Goal: Task Accomplishment & Management: Manage account settings

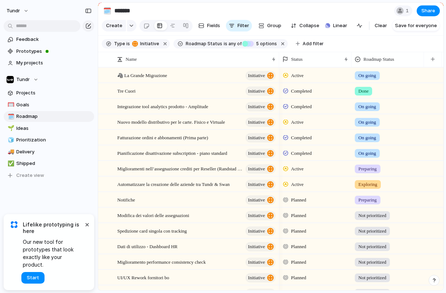
click at [22, 196] on div "Feedback Prototypes My projects Tundr Projects 🥅 Goals 🗓️ Roadmap 🌱 Ideas 🧊 Pri…" at bounding box center [49, 119] width 98 height 239
click at [38, 199] on div "Feedback Prototypes My projects Tundr Projects 🥅 Goals 🗓️ Roadmap 🌱 Ideas 🧊 Pri…" at bounding box center [49, 119] width 98 height 239
click at [36, 94] on span "Projects" at bounding box center [53, 92] width 75 height 7
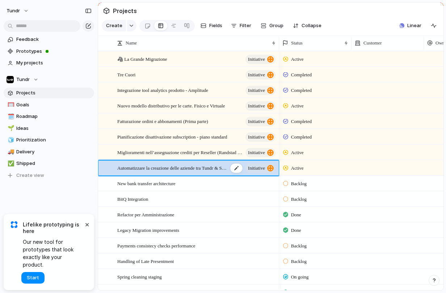
click at [188, 172] on span "Automatizzare la creazione delle aziende tra Tundr & Swan" at bounding box center [172, 167] width 111 height 8
click at [401, 28] on div "button" at bounding box center [401, 25] width 5 height 5
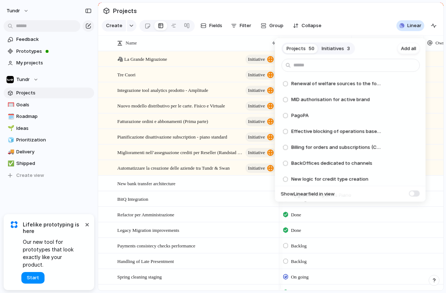
click at [327, 48] on span "Initiatives" at bounding box center [333, 48] width 22 height 7
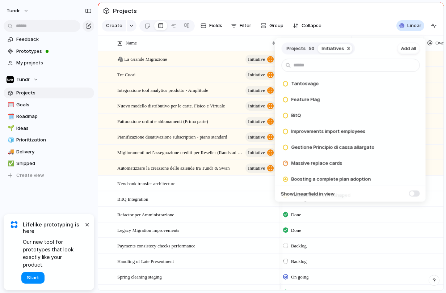
click at [310, 50] on span "50" at bounding box center [312, 48] width 6 height 7
click at [404, 48] on span "Add all" at bounding box center [408, 48] width 15 height 7
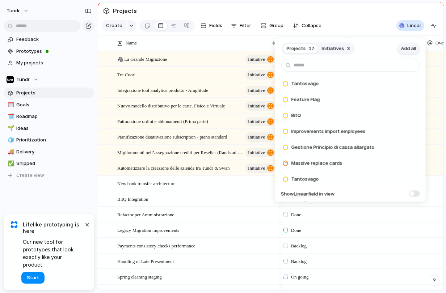
click at [404, 48] on span "Add all" at bounding box center [408, 48] width 15 height 7
click at [391, 31] on div "Projects 3 Initiatives 3 Add all Tantosvago Add Feature Flag Add BitQ Add Impro…" at bounding box center [223, 146] width 446 height 293
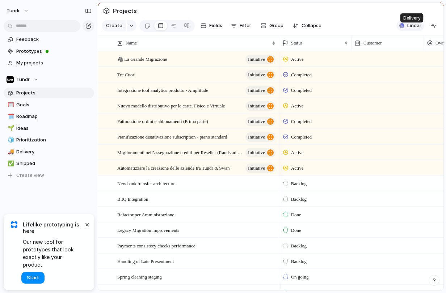
click at [409, 29] on span "Linear" at bounding box center [414, 25] width 14 height 7
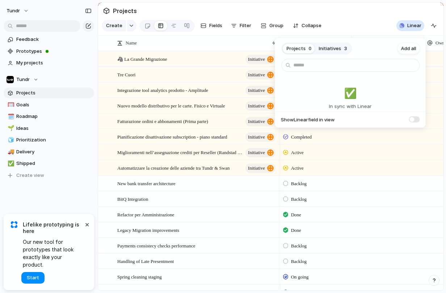
click at [326, 51] on span "Initiatives" at bounding box center [330, 48] width 22 height 7
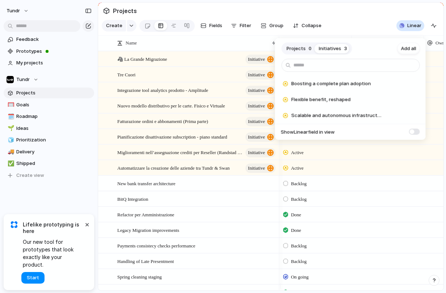
click at [305, 52] on button "Projects 0" at bounding box center [299, 49] width 32 height 12
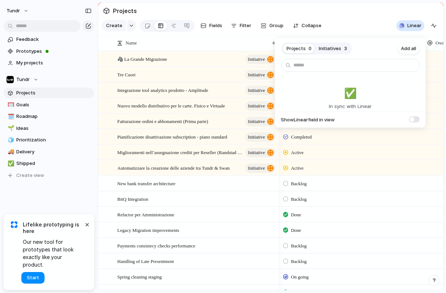
click at [377, 26] on div "Projects 0 Initiatives 3 Add all ✅️ In sync with Linear Show Linear field in vi…" at bounding box center [223, 146] width 446 height 293
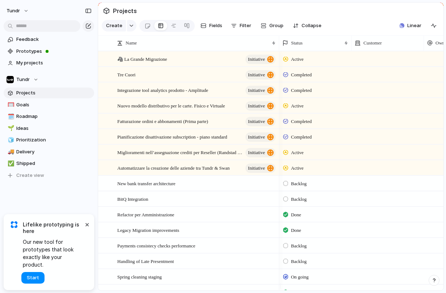
click at [426, 28] on div "Linear Clear Save for everyone" at bounding box center [417, 26] width 43 height 12
click at [409, 29] on span "Linear" at bounding box center [414, 25] width 14 height 7
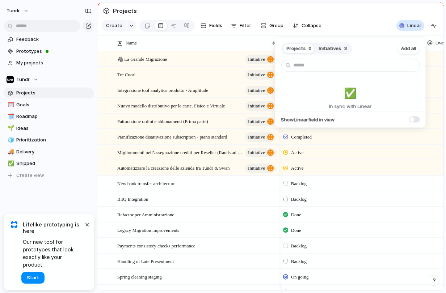
click at [333, 47] on span "Initiatives" at bounding box center [330, 48] width 22 height 7
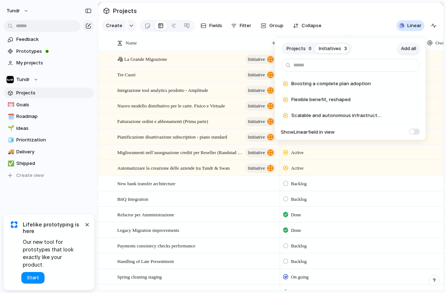
click at [412, 45] on span "Add all" at bounding box center [408, 48] width 15 height 7
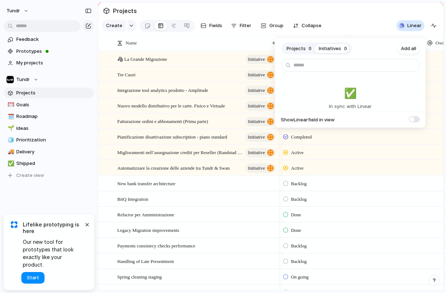
click at [306, 51] on button "Projects 0" at bounding box center [299, 49] width 32 height 12
click at [404, 30] on div "Projects 0 Initiatives 0 Add all ✅️ In sync with Linear Show Linear field in vi…" at bounding box center [223, 146] width 446 height 293
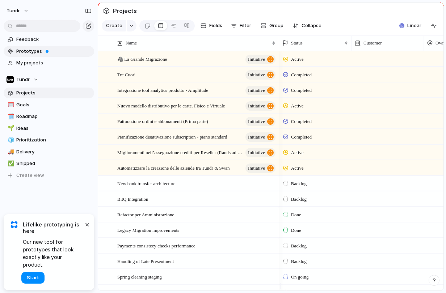
click at [36, 55] on link "Prototypes" at bounding box center [49, 51] width 90 height 11
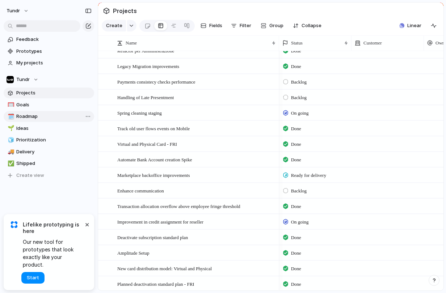
click at [44, 120] on link "🗓️ Roadmap" at bounding box center [49, 116] width 90 height 11
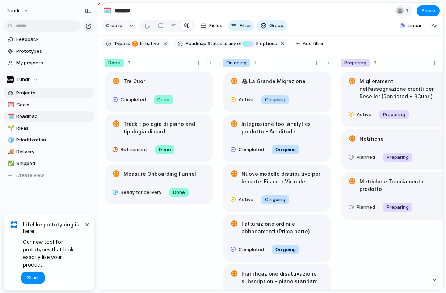
click at [34, 94] on span "Projects" at bounding box center [53, 92] width 75 height 7
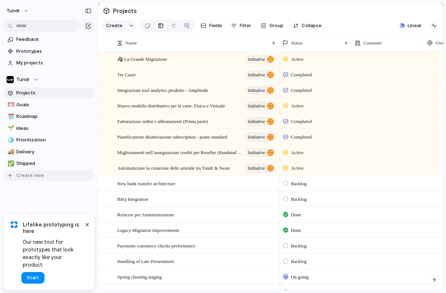
click at [35, 175] on span "Create view" at bounding box center [30, 175] width 28 height 7
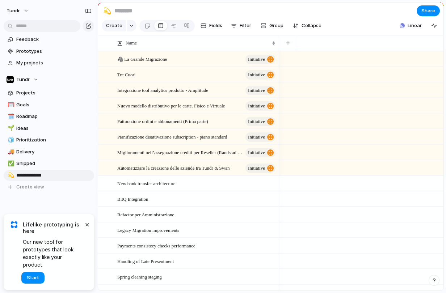
type input "**********"
click at [434, 13] on span "Share" at bounding box center [428, 10] width 14 height 7
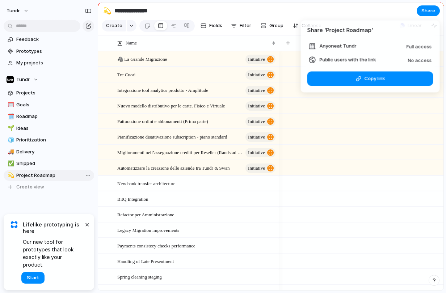
click at [161, 33] on div "Share ' Project Roadmap ' Anyone at Tundr Full access Public users with the lin…" at bounding box center [223, 146] width 446 height 293
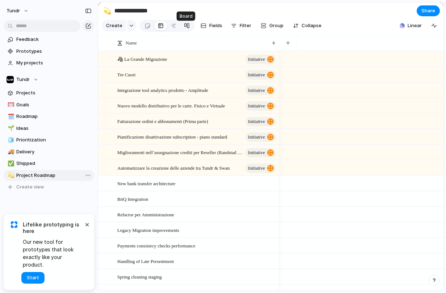
click at [185, 30] on div at bounding box center [187, 26] width 6 height 12
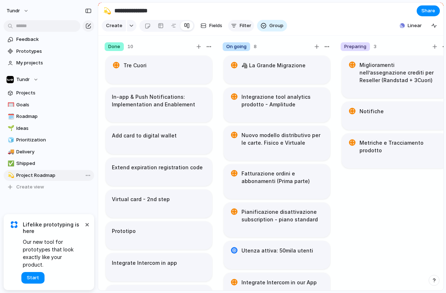
click at [231, 29] on div "button" at bounding box center [234, 26] width 6 height 6
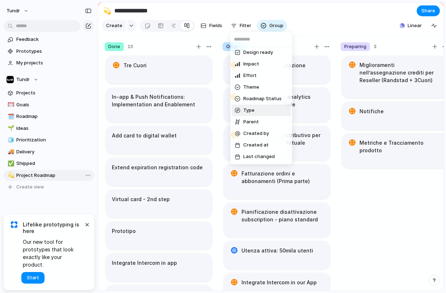
click at [262, 113] on li "Type" at bounding box center [260, 111] width 59 height 12
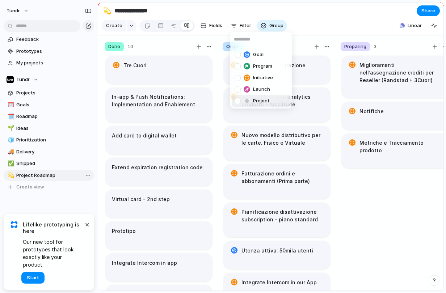
click at [238, 101] on div at bounding box center [237, 101] width 6 height 6
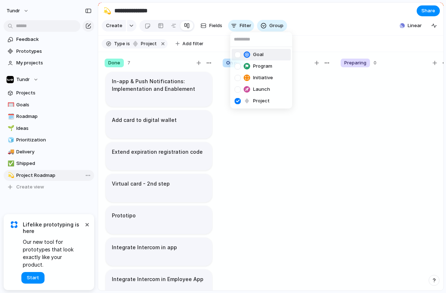
click at [238, 28] on div "Goal Program Initiative Launch Project" at bounding box center [223, 146] width 446 height 293
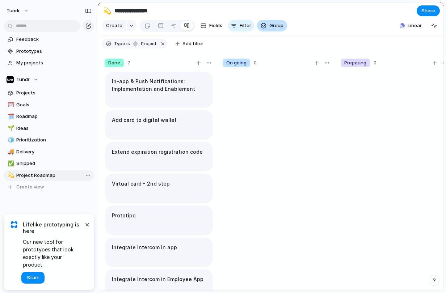
click at [267, 29] on button "Group" at bounding box center [272, 26] width 30 height 12
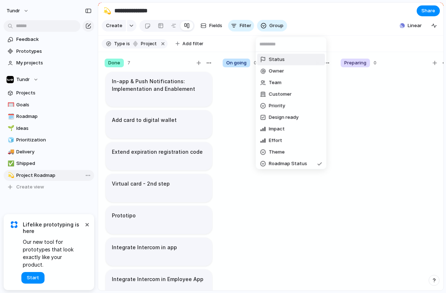
click at [296, 64] on li "Status" at bounding box center [291, 60] width 68 height 12
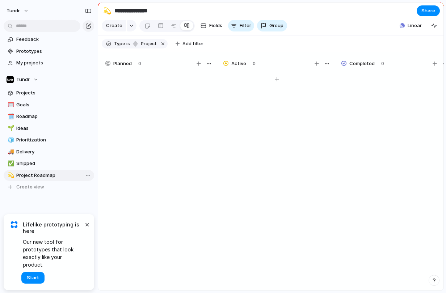
click at [272, 157] on div at bounding box center [276, 184] width 109 height 225
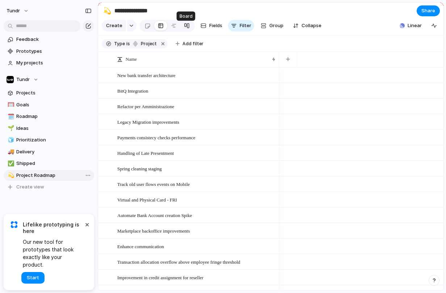
click at [184, 29] on div at bounding box center [187, 26] width 6 height 12
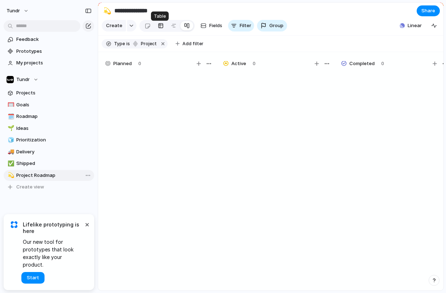
click at [162, 31] on link at bounding box center [160, 26] width 13 height 12
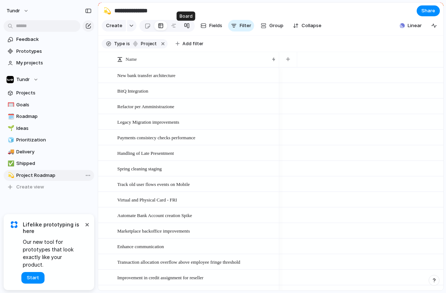
click at [188, 29] on div at bounding box center [187, 26] width 6 height 12
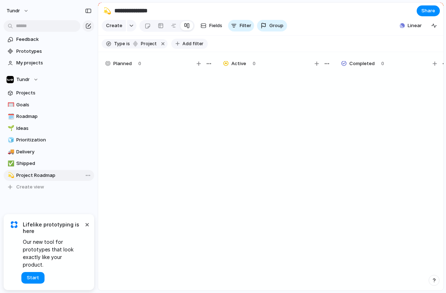
click at [182, 47] on span "Add filter" at bounding box center [192, 44] width 21 height 7
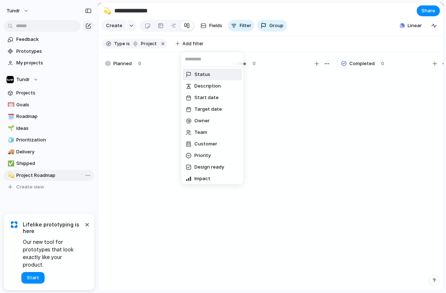
click at [202, 76] on span "Status" at bounding box center [202, 74] width 16 height 7
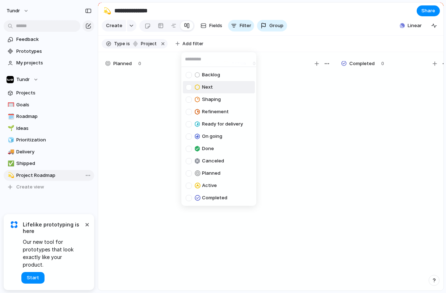
click at [190, 88] on div at bounding box center [189, 87] width 6 height 6
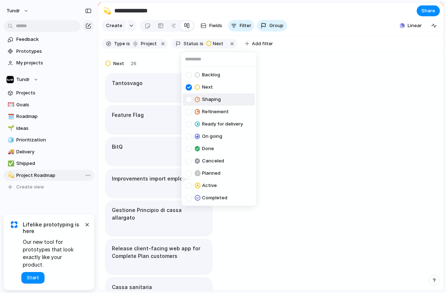
click at [190, 98] on div at bounding box center [189, 100] width 6 height 6
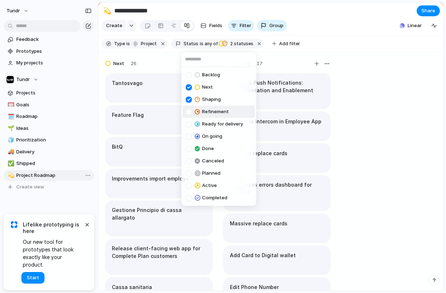
click at [190, 112] on div at bounding box center [189, 112] width 6 height 6
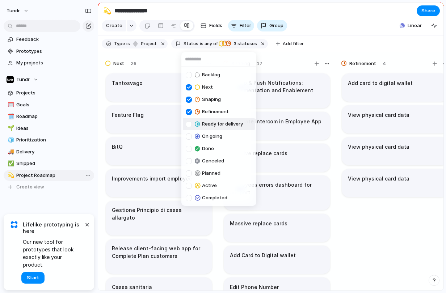
click at [188, 122] on div at bounding box center [189, 124] width 6 height 6
click at [188, 135] on div at bounding box center [189, 136] width 6 height 6
click at [188, 151] on div at bounding box center [189, 149] width 6 height 6
click at [356, 227] on div "Backlog Next Shaping Refinement Ready for delivery On going Done Canceled Plann…" at bounding box center [223, 146] width 446 height 293
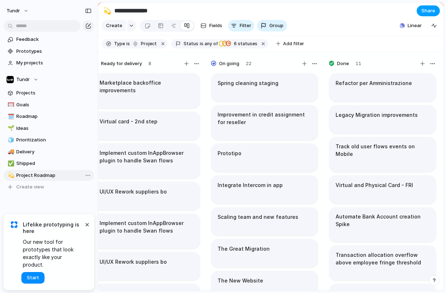
click at [425, 13] on span "Share" at bounding box center [428, 10] width 14 height 7
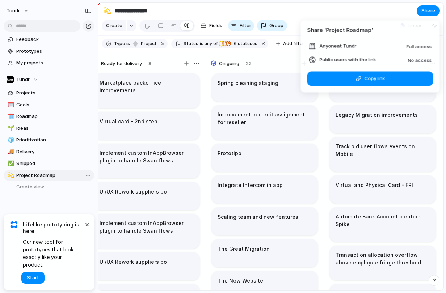
click at [417, 59] on span "No access" at bounding box center [420, 60] width 24 height 6
click at [390, 58] on li "Public users with the link No access" at bounding box center [370, 59] width 123 height 9
click at [379, 59] on li "Public users with the link No access" at bounding box center [370, 59] width 123 height 9
click at [369, 58] on span "Public users with the link" at bounding box center [347, 59] width 56 height 7
click at [357, 47] on li "Anyone at Tundr Full access" at bounding box center [370, 46] width 123 height 9
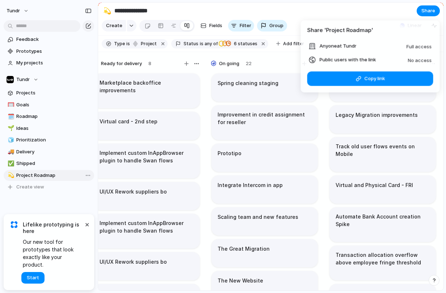
click at [372, 59] on span "Public users with the link" at bounding box center [347, 59] width 56 height 7
click at [343, 59] on span "Public users with the link" at bounding box center [347, 59] width 56 height 7
click at [319, 59] on span "Public users with the link" at bounding box center [347, 59] width 56 height 7
click at [316, 59] on div "Public users with the link" at bounding box center [342, 59] width 67 height 7
drag, startPoint x: 322, startPoint y: 59, endPoint x: 327, endPoint y: 59, distance: 4.7
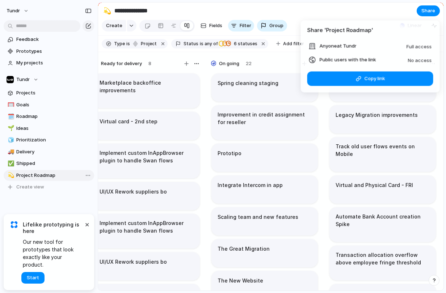
click at [322, 59] on span "Public users with the link" at bounding box center [347, 59] width 56 height 7
click at [338, 59] on span "Public users with the link" at bounding box center [347, 59] width 56 height 7
click at [352, 59] on span "Public users with the link" at bounding box center [347, 59] width 56 height 7
click at [418, 62] on span "No access" at bounding box center [420, 60] width 24 height 6
click at [357, 3] on div "Share ' Project Roadmap ' Anyone at Tundr Full access Public users with the lin…" at bounding box center [223, 146] width 446 height 293
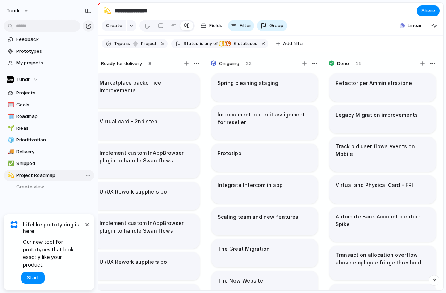
click at [82, 232] on span "Lifelike prototyping is here" at bounding box center [53, 227] width 60 height 13
click at [85, 229] on button "×" at bounding box center [86, 224] width 9 height 9
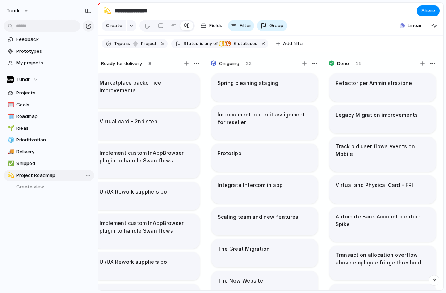
click at [63, 244] on div "Keep using Index You're approaching the free limit of 300 items Upgrade plan" at bounding box center [49, 266] width 98 height 48
click at [21, 8] on button "Tundr" at bounding box center [17, 11] width 29 height 12
click at [30, 27] on span "Settings" at bounding box center [27, 27] width 20 height 7
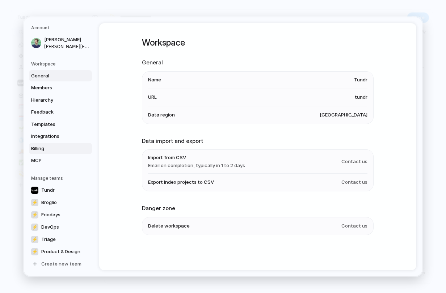
click at [52, 144] on link "Billing" at bounding box center [60, 149] width 63 height 12
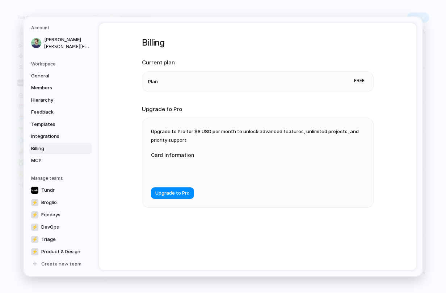
click at [301, 85] on li "Plan Free" at bounding box center [257, 81] width 219 height 20
drag, startPoint x: 183, startPoint y: 82, endPoint x: 176, endPoint y: 80, distance: 7.1
click at [183, 82] on li "Plan Free" at bounding box center [257, 81] width 219 height 20
click at [148, 77] on li "Plan Free" at bounding box center [257, 81] width 219 height 20
click at [176, 195] on span "Upgrade to Pro" at bounding box center [172, 193] width 34 height 7
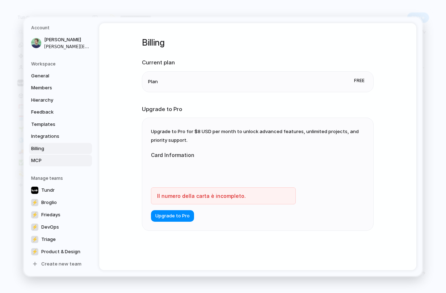
click at [48, 161] on span "MCP" at bounding box center [54, 160] width 46 height 7
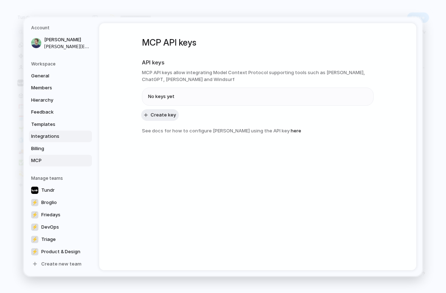
click at [50, 139] on span "Integrations" at bounding box center [54, 136] width 46 height 7
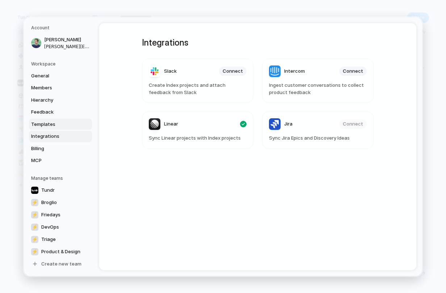
click at [48, 127] on span "Templates" at bounding box center [54, 123] width 46 height 7
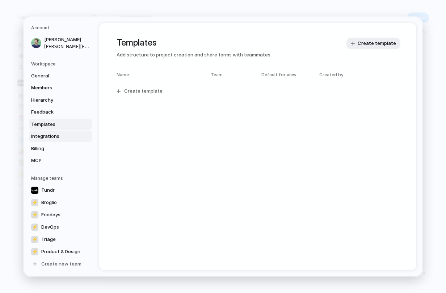
click at [47, 136] on span "Integrations" at bounding box center [54, 136] width 46 height 7
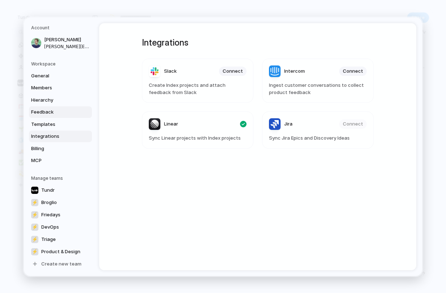
click at [47, 107] on link "Feedback" at bounding box center [60, 112] width 63 height 12
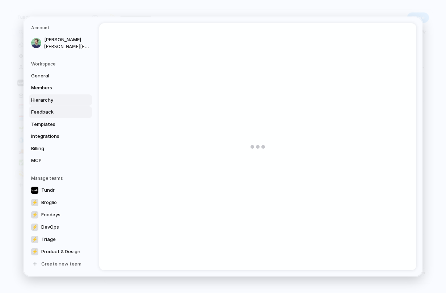
click at [45, 100] on span "Hierarchy" at bounding box center [54, 99] width 46 height 7
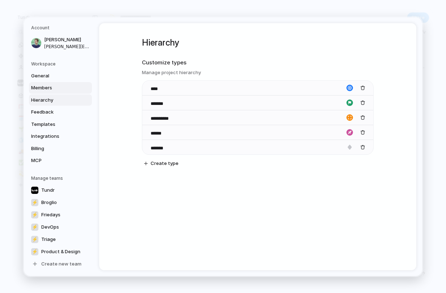
click at [45, 89] on span "Members" at bounding box center [54, 87] width 46 height 7
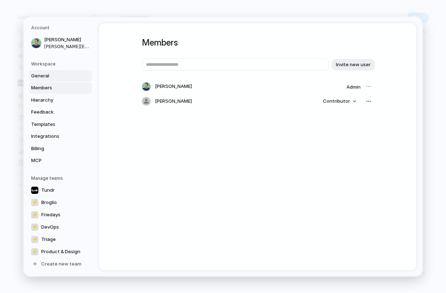
click at [43, 76] on span "General" at bounding box center [54, 75] width 46 height 7
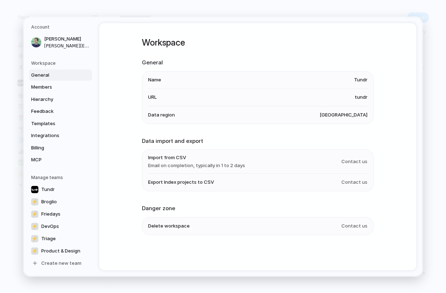
scroll to position [1, 0]
click at [56, 191] on link "Tundr" at bounding box center [60, 189] width 63 height 12
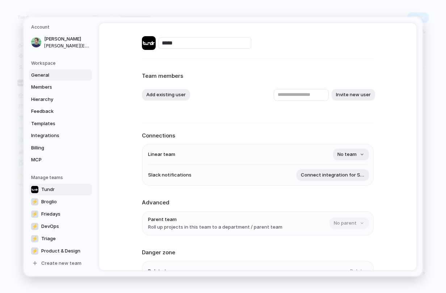
click at [54, 71] on span "General" at bounding box center [54, 74] width 46 height 7
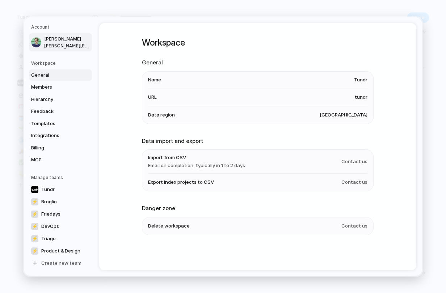
click at [64, 50] on link "[PERSON_NAME] [PERSON_NAME][EMAIL_ADDRESS][DOMAIN_NAME]" at bounding box center [60, 42] width 63 height 18
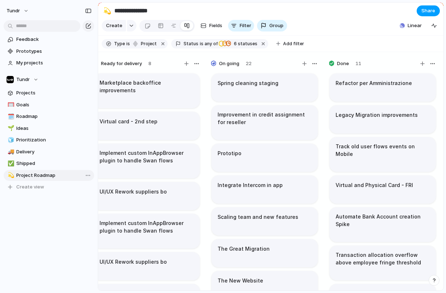
click at [429, 12] on span "Share" at bounding box center [428, 10] width 14 height 7
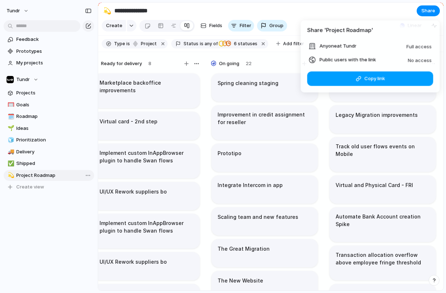
click at [363, 79] on button "Copy link" at bounding box center [370, 78] width 126 height 14
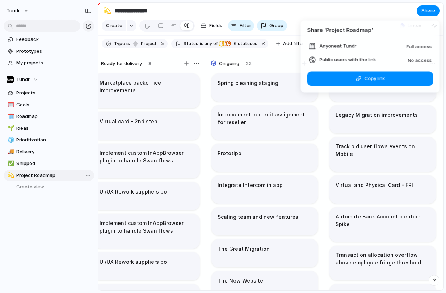
drag, startPoint x: 326, startPoint y: 63, endPoint x: 313, endPoint y: 61, distance: 12.4
click at [326, 63] on li "Public users with the link No access" at bounding box center [370, 59] width 123 height 9
drag, startPoint x: 313, startPoint y: 61, endPoint x: 309, endPoint y: 61, distance: 4.0
click at [312, 61] on div at bounding box center [312, 59] width 7 height 7
drag, startPoint x: 309, startPoint y: 61, endPoint x: 326, endPoint y: 58, distance: 17.0
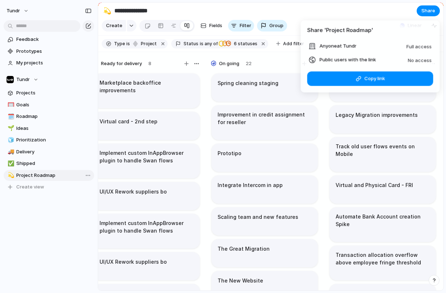
click at [315, 59] on div at bounding box center [312, 59] width 7 height 7
drag, startPoint x: 344, startPoint y: 59, endPoint x: 375, endPoint y: 59, distance: 31.8
click at [352, 59] on span "Public users with the link" at bounding box center [347, 59] width 56 height 7
drag, startPoint x: 375, startPoint y: 59, endPoint x: 407, endPoint y: 60, distance: 31.5
click at [383, 59] on li "Public users with the link No access" at bounding box center [370, 59] width 123 height 9
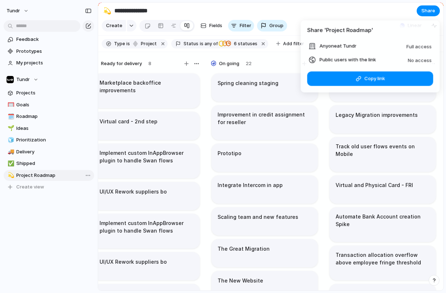
click at [417, 60] on span "No access" at bounding box center [420, 60] width 24 height 6
click at [429, 60] on span "No access" at bounding box center [420, 60] width 24 height 6
drag, startPoint x: 417, startPoint y: 43, endPoint x: 409, endPoint y: 43, distance: 8.0
click at [417, 42] on div "Full access" at bounding box center [418, 46] width 25 height 9
drag, startPoint x: 397, startPoint y: 44, endPoint x: 355, endPoint y: 45, distance: 42.7
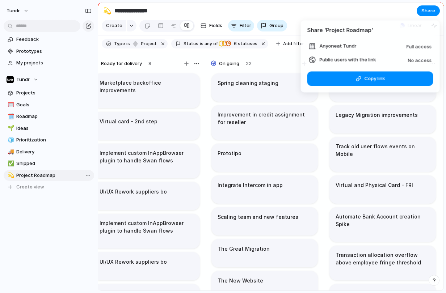
click at [389, 44] on li "Anyone at Tundr Full access" at bounding box center [370, 46] width 123 height 9
click at [343, 46] on span "Anyone at [GEOGRAPHIC_DATA]" at bounding box center [337, 45] width 37 height 7
click at [321, 43] on span "Anyone at [GEOGRAPHIC_DATA]" at bounding box center [337, 45] width 37 height 7
click at [306, 44] on ul "Anyone at Tundr Full access Public users with the link No access" at bounding box center [370, 53] width 139 height 22
click at [363, 10] on div "Share ' Project Roadmap ' Anyone at Tundr Full access Public users with the lin…" at bounding box center [223, 146] width 446 height 293
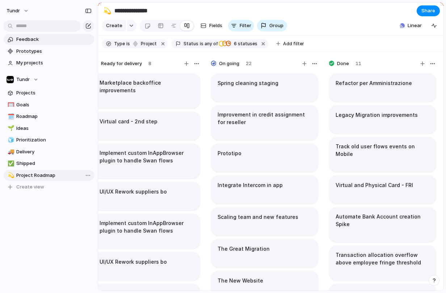
click at [45, 41] on span "Feedback" at bounding box center [53, 39] width 75 height 7
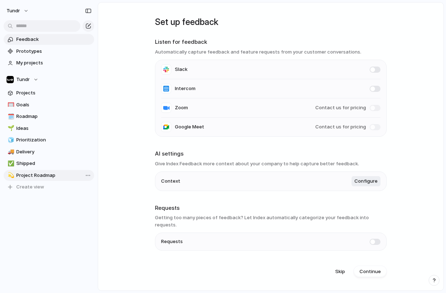
click at [370, 239] on span at bounding box center [374, 242] width 11 height 6
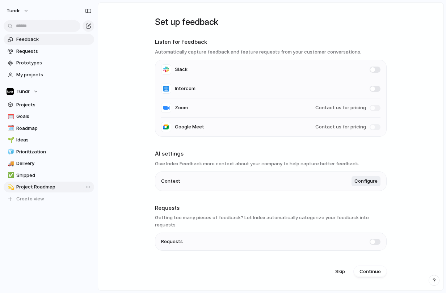
click at [370, 239] on span at bounding box center [374, 242] width 11 height 6
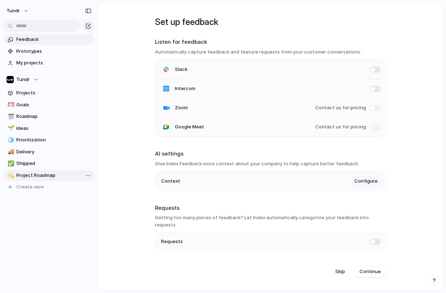
click at [365, 185] on span "Configure" at bounding box center [365, 181] width 23 height 7
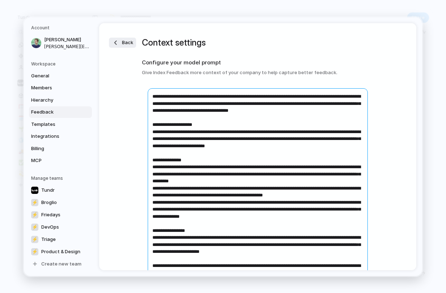
click at [165, 95] on textarea at bounding box center [258, 184] width 220 height 192
click at [173, 106] on textarea at bounding box center [258, 184] width 220 height 192
click at [179, 109] on textarea at bounding box center [258, 184] width 220 height 192
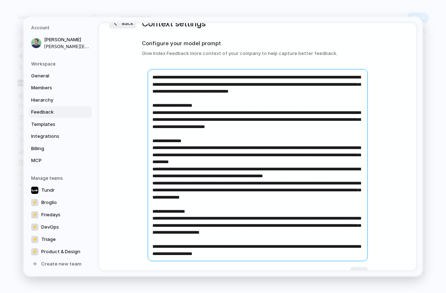
scroll to position [22, 0]
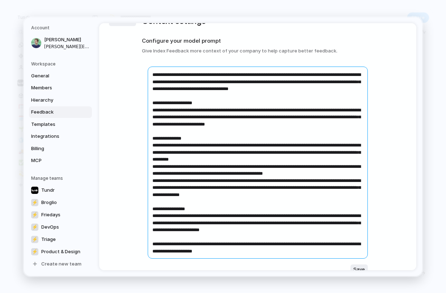
click at [180, 115] on textarea at bounding box center [258, 163] width 220 height 192
click at [185, 118] on textarea at bounding box center [258, 163] width 220 height 192
click at [197, 122] on textarea at bounding box center [258, 163] width 220 height 192
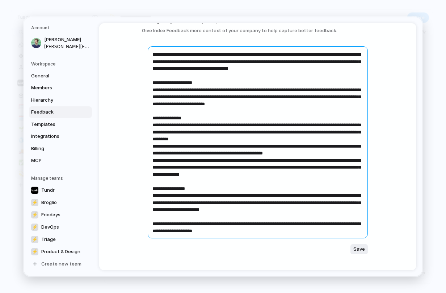
scroll to position [58, 0]
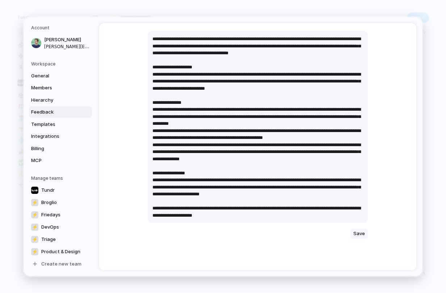
click at [356, 234] on span "Save" at bounding box center [359, 233] width 12 height 7
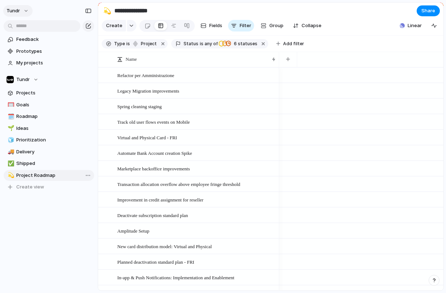
click at [24, 11] on button "Tundr" at bounding box center [17, 11] width 29 height 12
click at [25, 24] on span "Settings" at bounding box center [27, 27] width 20 height 7
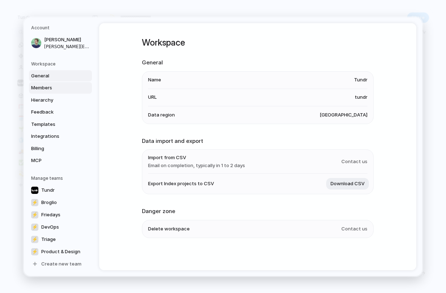
click at [58, 87] on span "Members" at bounding box center [54, 87] width 46 height 7
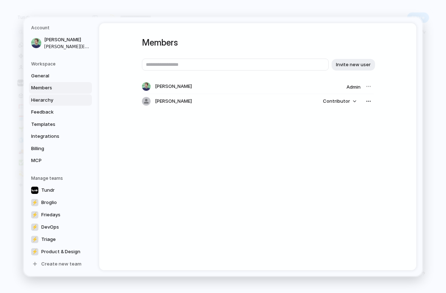
click at [59, 95] on link "Hierarchy" at bounding box center [60, 100] width 63 height 12
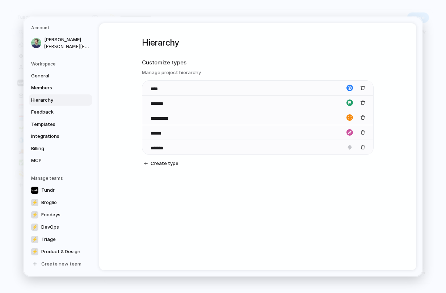
click at [60, 104] on link "Hierarchy" at bounding box center [60, 100] width 63 height 12
click at [61, 110] on span "Feedback" at bounding box center [54, 112] width 46 height 7
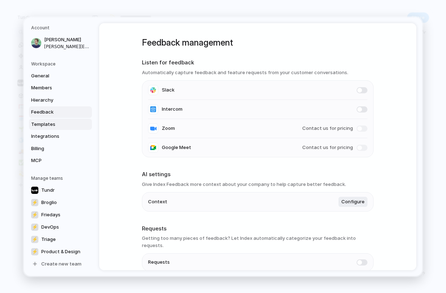
click at [63, 118] on link "Templates" at bounding box center [60, 124] width 63 height 12
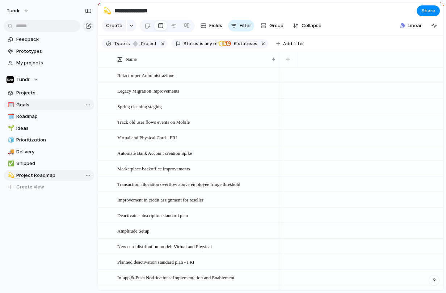
click at [45, 106] on span "Goals" at bounding box center [53, 104] width 75 height 7
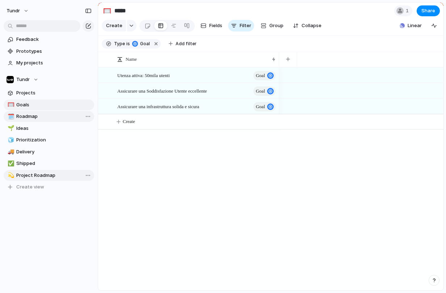
click at [54, 117] on span "Roadmap" at bounding box center [53, 116] width 75 height 7
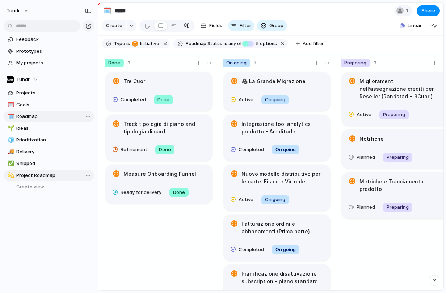
type input "*******"
click at [41, 95] on span "Projects" at bounding box center [53, 92] width 75 height 7
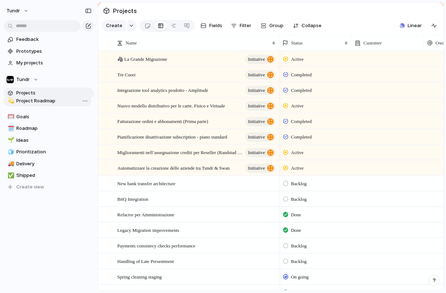
drag, startPoint x: 38, startPoint y: 177, endPoint x: 38, endPoint y: 103, distance: 74.5
click at [38, 103] on div "🥅 Goals 🗓️ Roadmap 🌱 Ideas 🧊 Prioritization 🚚 Delivery ✅ Shipped 💫 Project Road…" at bounding box center [49, 145] width 90 height 93
click at [186, 28] on div at bounding box center [187, 26] width 6 height 12
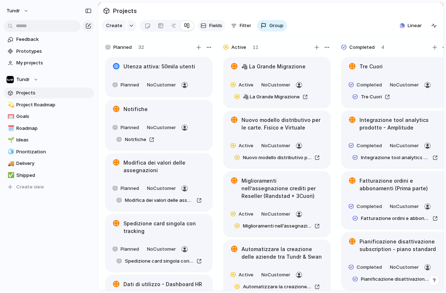
click at [206, 28] on button "Fields" at bounding box center [210, 26] width 27 height 12
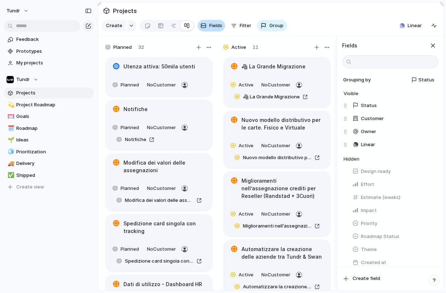
click at [206, 28] on button "Fields" at bounding box center [210, 26] width 27 height 12
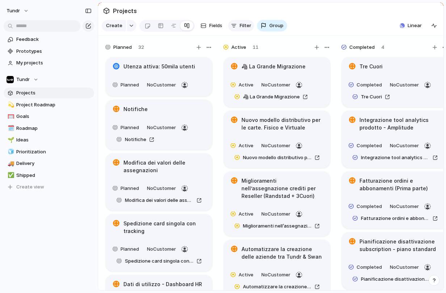
click at [238, 26] on button "Filter" at bounding box center [241, 26] width 26 height 12
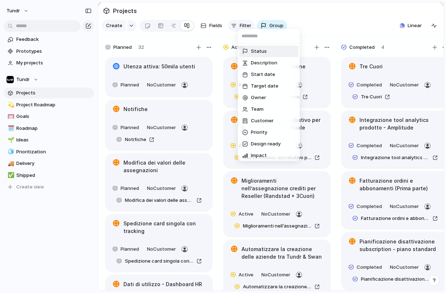
click at [238, 26] on div "Status Description Start date Target date Owner Team Customer Priority Design r…" at bounding box center [223, 146] width 446 height 293
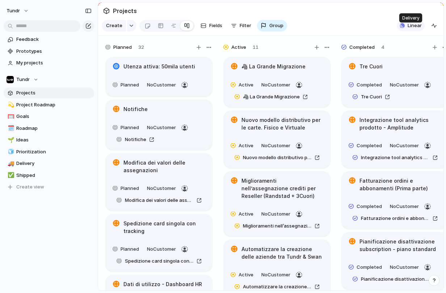
click at [409, 29] on span "Linear" at bounding box center [414, 25] width 14 height 7
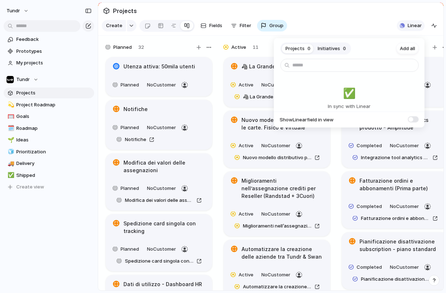
click at [409, 32] on div "Projects 0 Initiatives 0 Add all ✅️ In sync with Linear Show Linear field in vi…" at bounding box center [223, 146] width 446 height 293
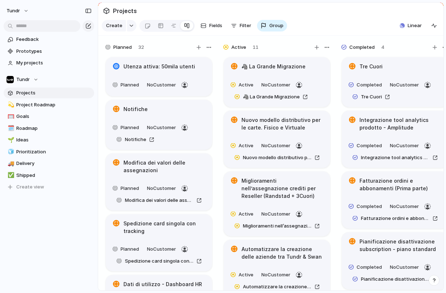
click at [103, 10] on div "Projects" at bounding box center [119, 10] width 37 height 13
click at [133, 71] on h1 "Utenza attiva: 50mila utenti" at bounding box center [159, 67] width 72 height 8
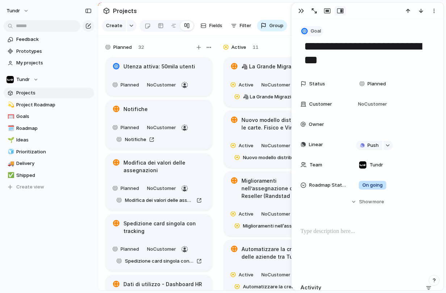
click at [312, 34] on span "Goal" at bounding box center [315, 30] width 10 height 7
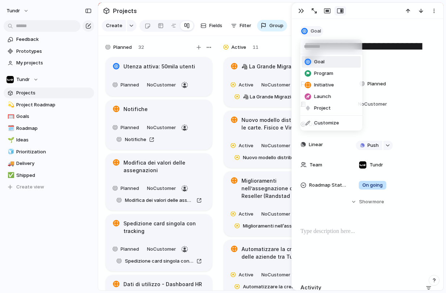
click at [312, 34] on div "Goal Program Initiative Launch Project Customize" at bounding box center [223, 146] width 446 height 293
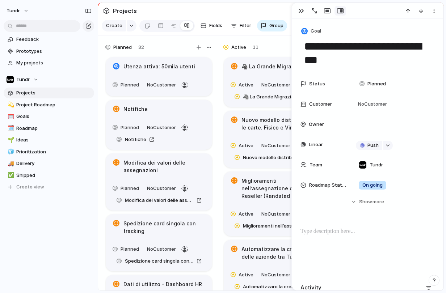
click at [277, 33] on div "Create Fields Filter Group Zoom" at bounding box center [194, 25] width 185 height 15
click at [302, 9] on div "button" at bounding box center [301, 11] width 6 height 6
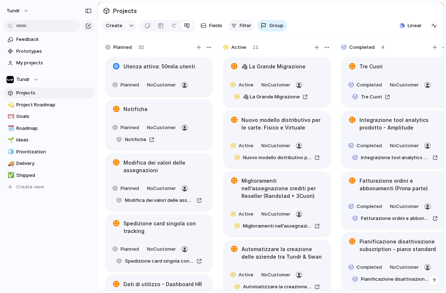
click at [233, 29] on div "button" at bounding box center [234, 26] width 6 height 6
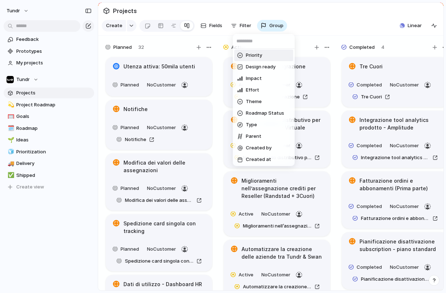
scroll to position [95, 0]
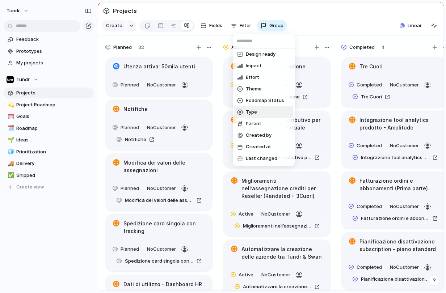
click at [263, 115] on li "Type" at bounding box center [263, 112] width 59 height 12
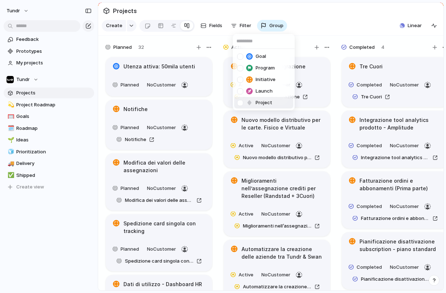
click at [237, 103] on div at bounding box center [240, 103] width 6 height 6
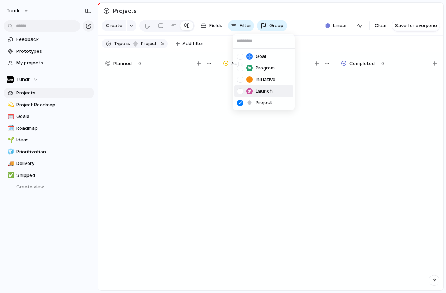
click at [331, 112] on div "Goal Program Initiative Launch Project" at bounding box center [223, 146] width 446 height 293
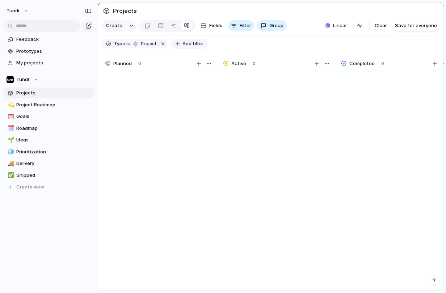
click at [191, 46] on span "Add filter" at bounding box center [192, 44] width 21 height 7
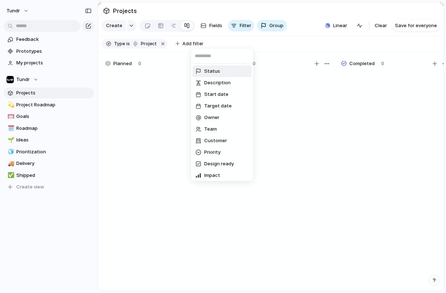
click at [215, 73] on span "Status" at bounding box center [212, 71] width 16 height 7
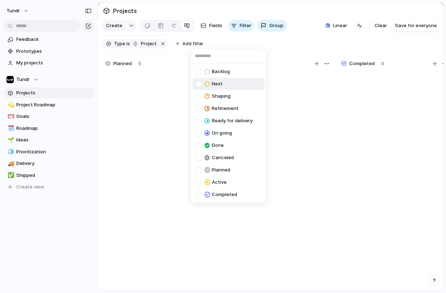
click at [222, 86] on span "Next" at bounding box center [217, 83] width 11 height 7
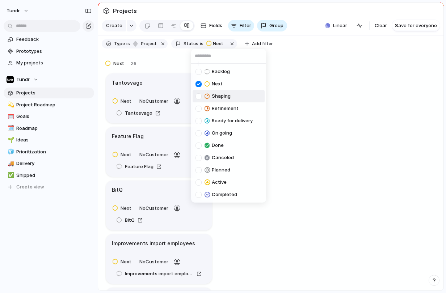
click at [220, 98] on span "Shaping" at bounding box center [221, 96] width 19 height 7
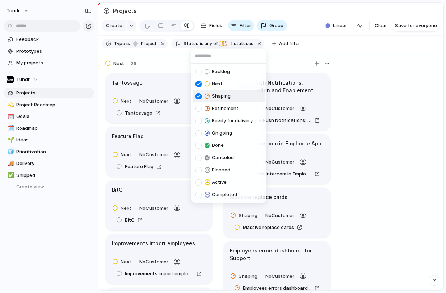
click at [220, 110] on span "Refinement" at bounding box center [225, 108] width 27 height 7
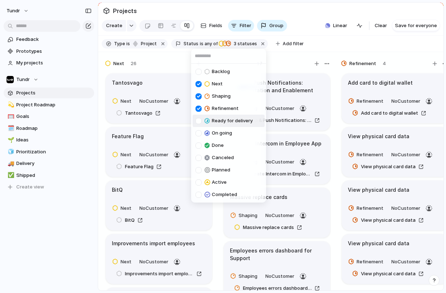
click at [222, 115] on li "Ready for delivery" at bounding box center [228, 121] width 72 height 12
click at [222, 133] on span "On going" at bounding box center [222, 132] width 20 height 7
click at [222, 138] on li "On going" at bounding box center [228, 133] width 72 height 12
click at [222, 144] on span "Done" at bounding box center [218, 145] width 12 height 7
click at [222, 135] on span "On going" at bounding box center [222, 132] width 20 height 7
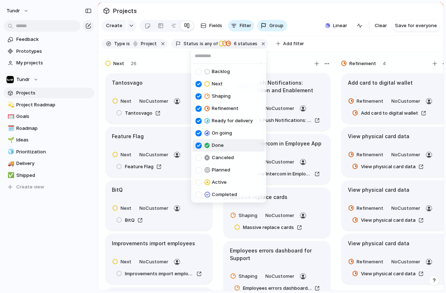
click at [220, 142] on span "Done" at bounding box center [218, 145] width 12 height 7
click at [342, 42] on div "Backlog Next Shaping Refinement Ready for delivery On going Done Canceled Plann…" at bounding box center [223, 146] width 446 height 293
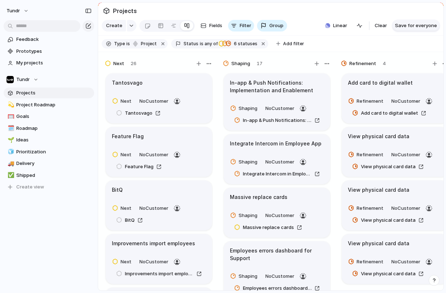
click at [401, 29] on span "Save for everyone" at bounding box center [416, 25] width 42 height 7
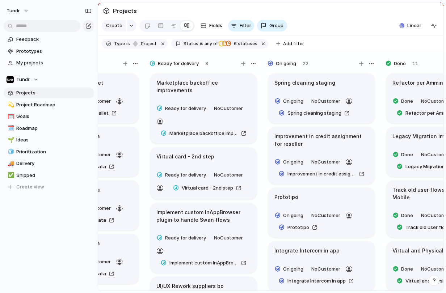
scroll to position [0, 310]
click at [312, 116] on span "Spring cleaning staging" at bounding box center [313, 113] width 54 height 7
click at [272, 44] on button "Add filter" at bounding box center [290, 44] width 37 height 10
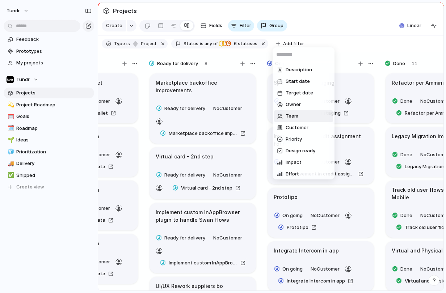
click at [293, 113] on span "Team" at bounding box center [291, 115] width 13 height 7
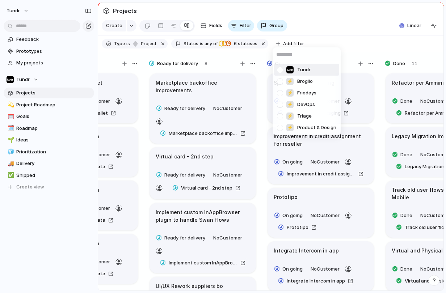
click at [298, 38] on div "Tundr ⚡ Broglio ⚡ Friedays ⚡ DevOps ⚡ Triage ⚡ Product & Design" at bounding box center [223, 146] width 446 height 293
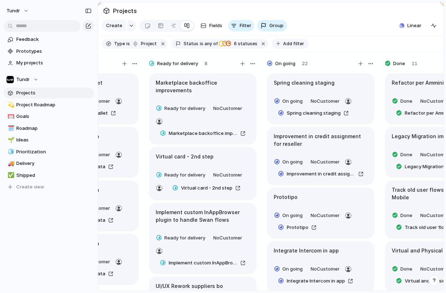
click at [289, 46] on span "Add filter" at bounding box center [293, 44] width 21 height 7
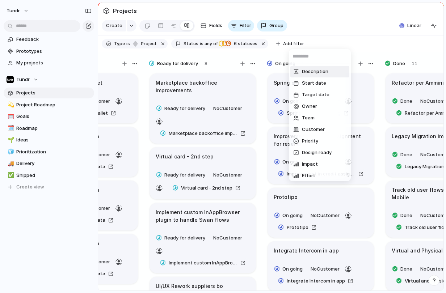
click at [290, 47] on div "Description Start date Target date Owner Team Customer Priority Design ready Im…" at bounding box center [223, 146] width 446 height 293
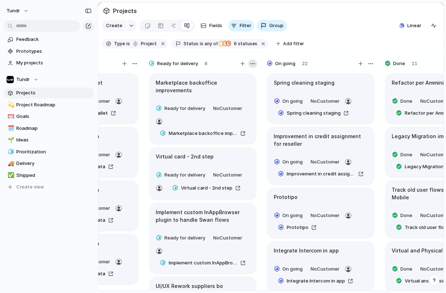
click at [250, 67] on div "button" at bounding box center [253, 64] width 6 height 6
click at [250, 67] on div "Change color" at bounding box center [223, 146] width 446 height 293
click at [433, 29] on div "button" at bounding box center [433, 26] width 6 height 6
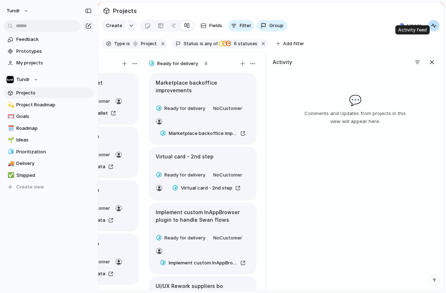
click at [433, 29] on div "button" at bounding box center [433, 26] width 6 height 6
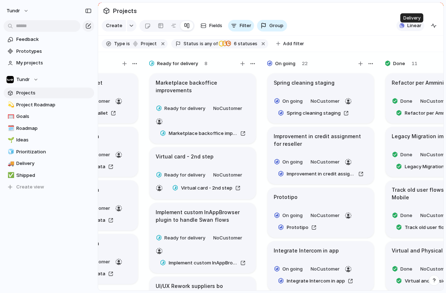
click at [421, 29] on span "Linear" at bounding box center [414, 25] width 14 height 7
click at [421, 31] on div "Projects 0 Initiatives 0 Add all ✅️ In sync with Linear Show Linear field in vi…" at bounding box center [223, 146] width 446 height 293
click at [189, 30] on link at bounding box center [186, 26] width 13 height 12
click at [217, 29] on span "Fields" at bounding box center [215, 25] width 13 height 7
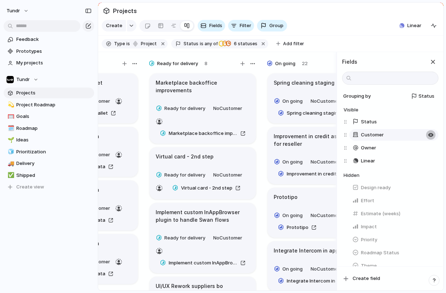
click at [428, 138] on div "button" at bounding box center [431, 135] width 6 height 6
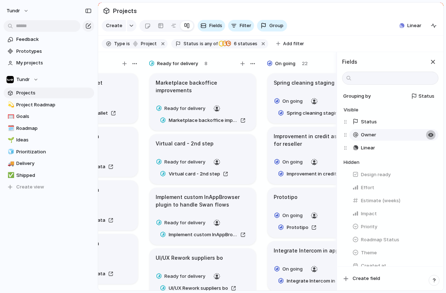
click at [428, 138] on div "button" at bounding box center [431, 135] width 6 height 6
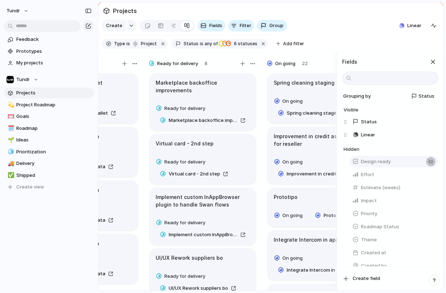
click at [426, 166] on button "button" at bounding box center [430, 161] width 9 height 9
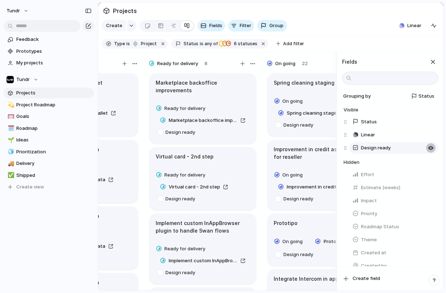
click at [429, 153] on button "button" at bounding box center [430, 147] width 9 height 9
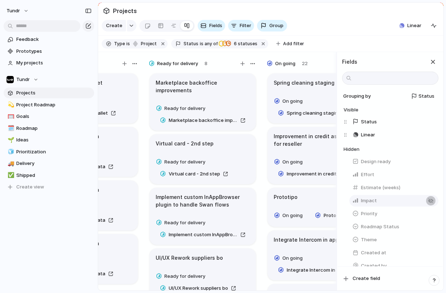
click at [428, 204] on div "button" at bounding box center [431, 201] width 6 height 6
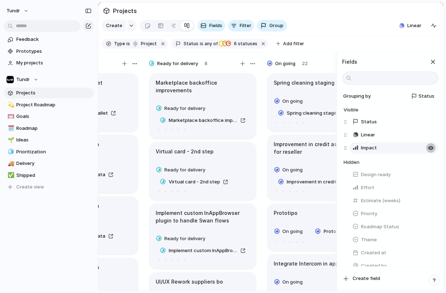
click at [428, 151] on div "button" at bounding box center [431, 148] width 6 height 6
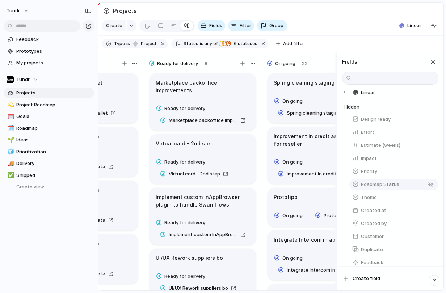
scroll to position [43, 0]
click at [426, 176] on button "button" at bounding box center [430, 170] width 9 height 9
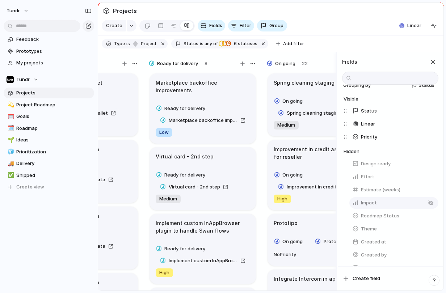
scroll to position [12, 0]
click at [429, 140] on button "button" at bounding box center [430, 135] width 9 height 9
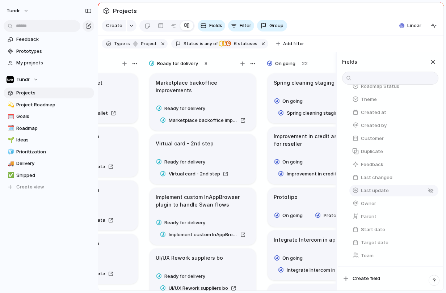
scroll to position [146, 0]
click at [426, 255] on button "button" at bounding box center [430, 255] width 9 height 9
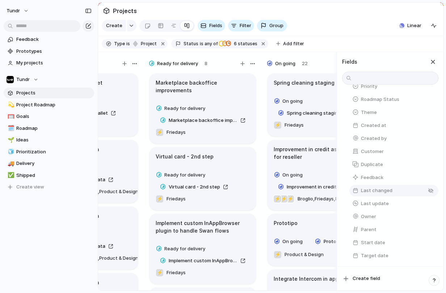
scroll to position [0, 0]
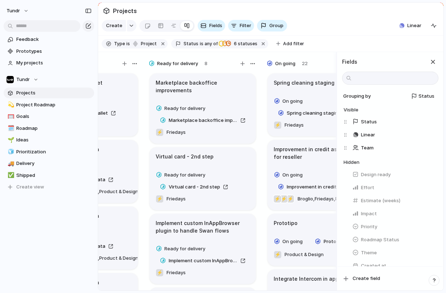
click at [392, 41] on section "Type is project Status is any of Next Shaping Refinement Ready for delivery On …" at bounding box center [270, 44] width 345 height 16
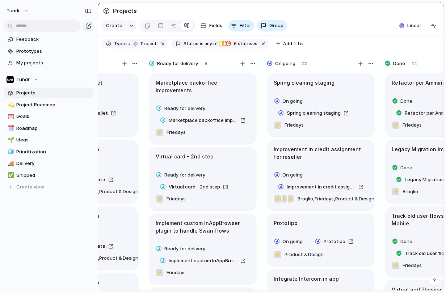
click at [317, 98] on article "Spring cleaning staging On going Spring cleaning staging ⚡ Friedays" at bounding box center [320, 104] width 106 height 63
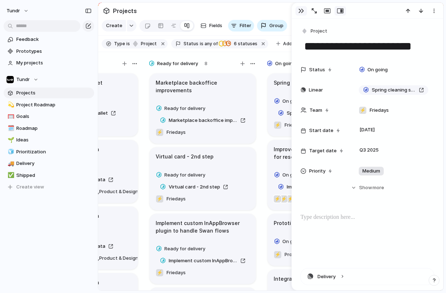
click at [302, 13] on div "button" at bounding box center [301, 11] width 6 height 6
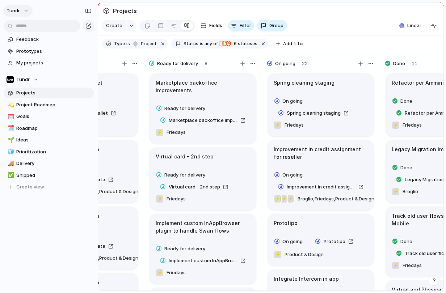
click at [24, 7] on button "Tundr" at bounding box center [17, 11] width 29 height 12
click at [30, 22] on li "Settings" at bounding box center [35, 27] width 60 height 12
click at [217, 29] on span "Fields" at bounding box center [215, 25] width 13 height 7
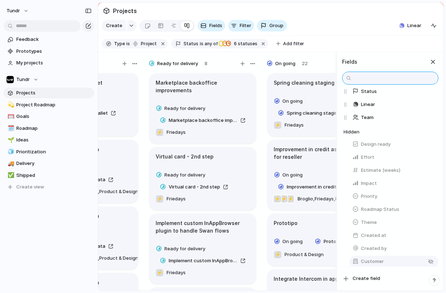
scroll to position [146, 0]
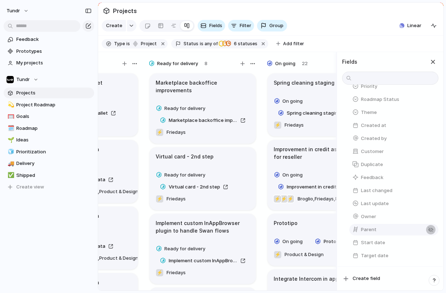
click at [428, 229] on div "button" at bounding box center [431, 230] width 6 height 6
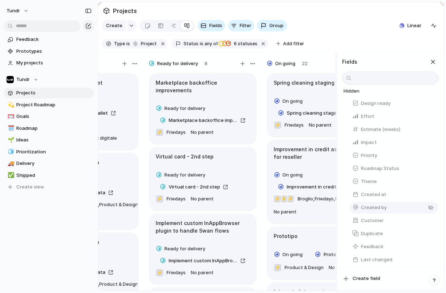
scroll to position [83, 0]
click at [426, 187] on button "button" at bounding box center [430, 182] width 9 height 9
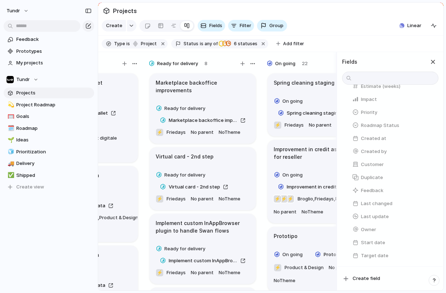
scroll to position [146, 0]
click at [429, 216] on div "button" at bounding box center [431, 217] width 6 height 6
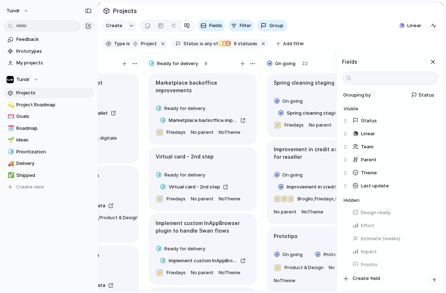
scroll to position [0, 0]
click at [428, 177] on div "button" at bounding box center [431, 174] width 6 height 6
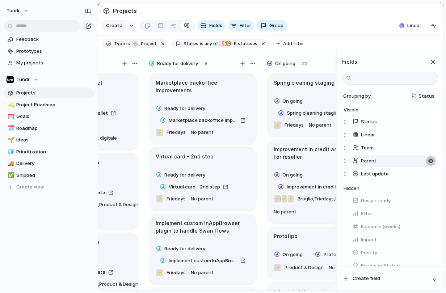
click at [428, 166] on button "button" at bounding box center [430, 160] width 9 height 9
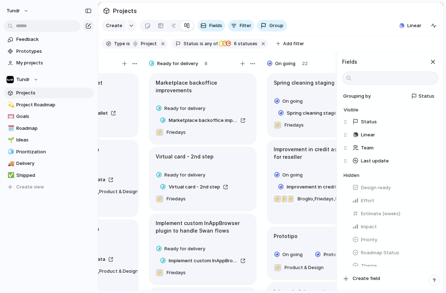
click at [340, 42] on section "Type is project Status is any of Next Shaping Refinement Ready for delivery On …" at bounding box center [270, 44] width 345 height 16
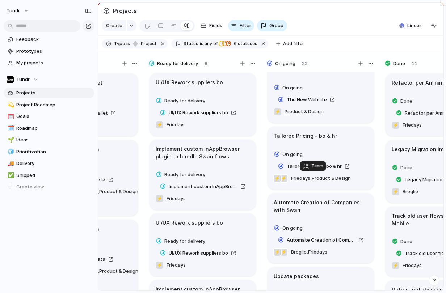
scroll to position [830, 0]
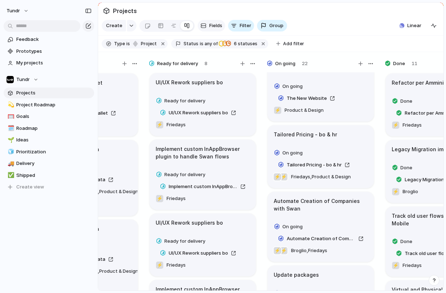
click at [219, 31] on button "Fields" at bounding box center [210, 26] width 27 height 12
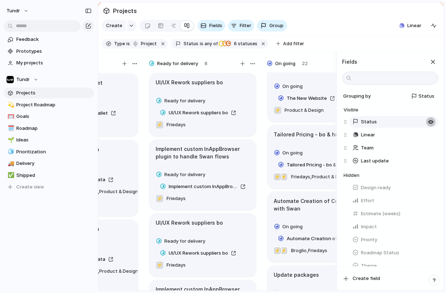
click at [428, 125] on div "button" at bounding box center [431, 122] width 6 height 6
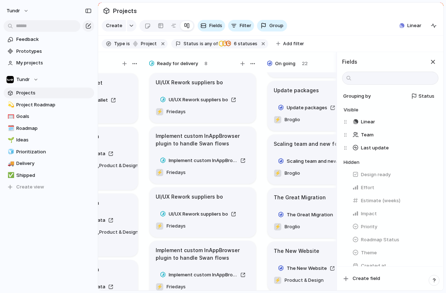
scroll to position [685, 0]
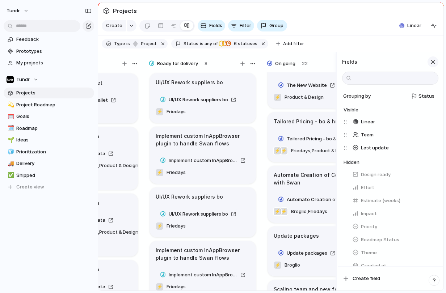
click at [433, 66] on div "button" at bounding box center [433, 62] width 8 height 8
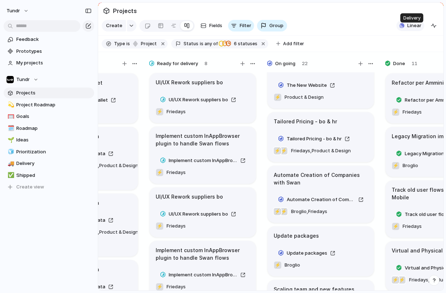
click at [414, 29] on span "Linear" at bounding box center [414, 25] width 14 height 7
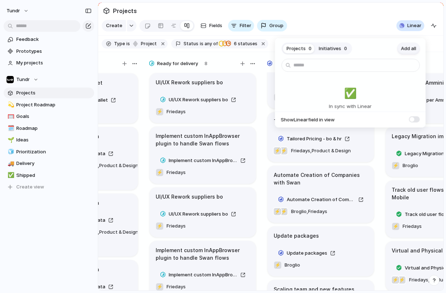
click at [411, 46] on span "Add all" at bounding box center [408, 48] width 15 height 7
click at [411, 50] on span "Add all" at bounding box center [408, 48] width 15 height 7
click at [413, 32] on div "Projects 0 Initiatives 0 Add all ✅️ In sync with Linear Show Linear field in vi…" at bounding box center [223, 146] width 446 height 293
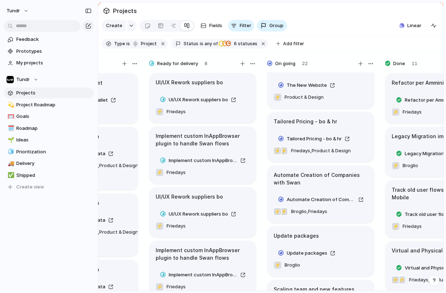
click at [335, 125] on div "Tailored Pricing - bo & hr" at bounding box center [320, 122] width 94 height 8
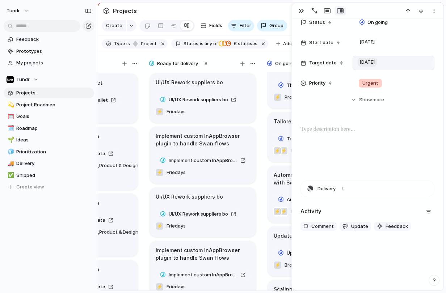
scroll to position [89, 0]
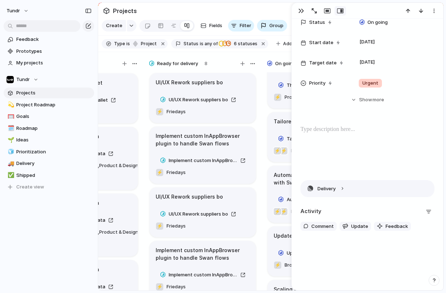
click at [338, 188] on button "Delivery" at bounding box center [367, 188] width 133 height 16
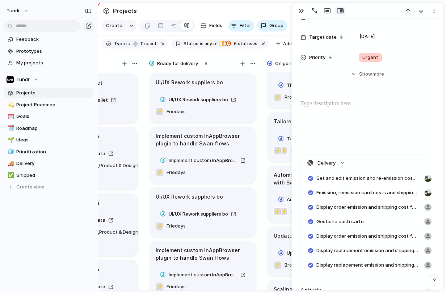
scroll to position [114, 0]
click at [349, 163] on button "Delivery" at bounding box center [367, 163] width 133 height 16
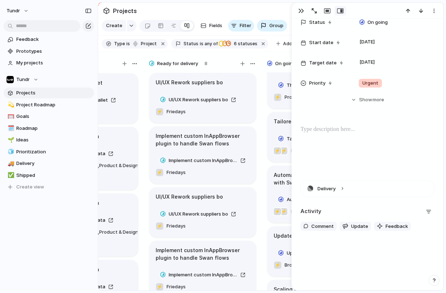
scroll to position [89, 0]
click at [348, 227] on button "Update" at bounding box center [354, 226] width 31 height 9
click at [362, 203] on div "Delivery Activity Comment Update Feedback Update On going" at bounding box center [367, 244] width 134 height 131
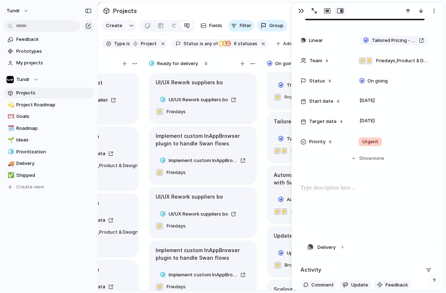
scroll to position [0, 0]
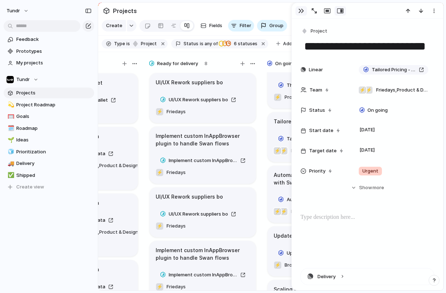
click at [299, 8] on button "button" at bounding box center [301, 10] width 12 height 9
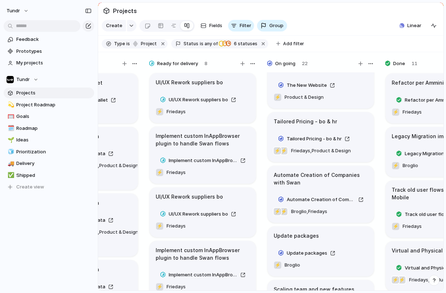
click at [316, 24] on section "Create Fields Filter Group Zoom Linear Clear Save for everyone" at bounding box center [270, 26] width 345 height 17
click at [331, 13] on section "Projects" at bounding box center [270, 11] width 345 height 16
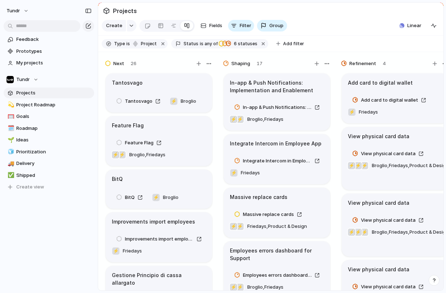
click at [355, 36] on section "Create Fields Filter Group Zoom Linear Clear Save for everyone" at bounding box center [270, 26] width 345 height 17
click at [35, 107] on span "Project Roadmap" at bounding box center [53, 104] width 75 height 7
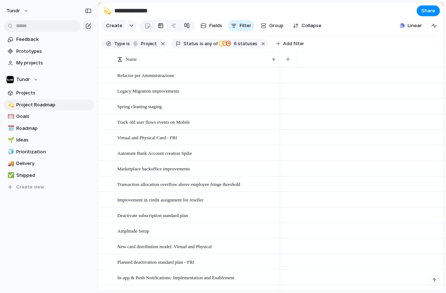
click at [184, 26] on div at bounding box center [187, 26] width 6 height 12
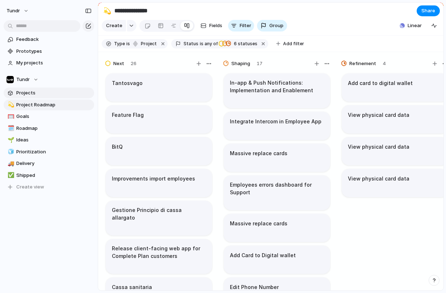
click at [42, 89] on span "Projects" at bounding box center [53, 92] width 75 height 7
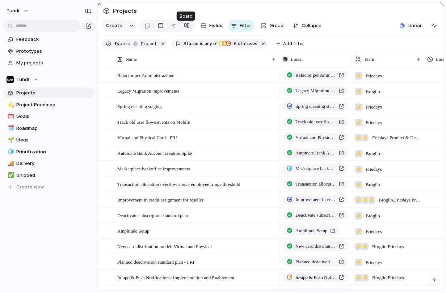
click at [186, 28] on div at bounding box center [187, 26] width 6 height 12
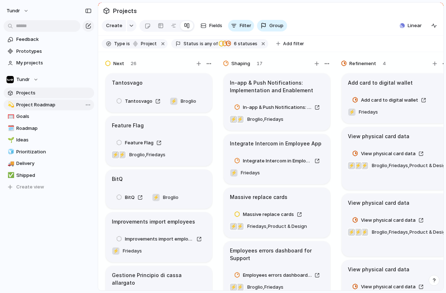
click at [50, 107] on span "Project Roadmap" at bounding box center [53, 104] width 75 height 7
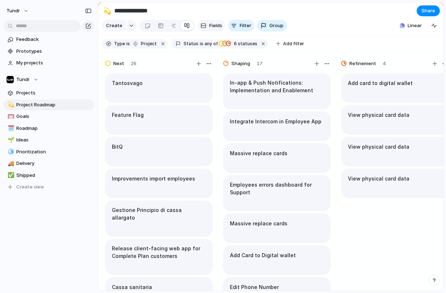
click at [215, 29] on span "Fields" at bounding box center [215, 25] width 13 height 7
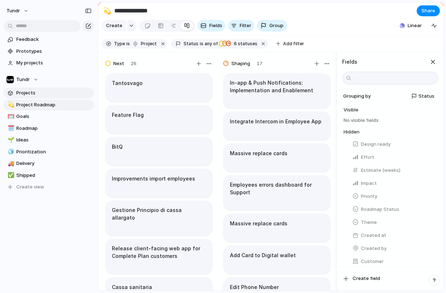
click at [45, 91] on span "Projects" at bounding box center [53, 92] width 75 height 7
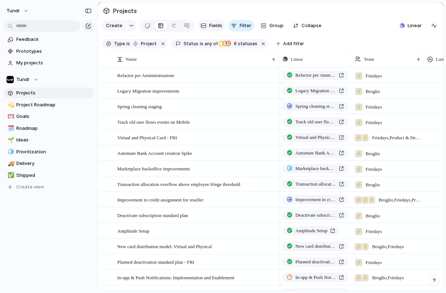
click at [216, 26] on span "Fields" at bounding box center [215, 25] width 13 height 7
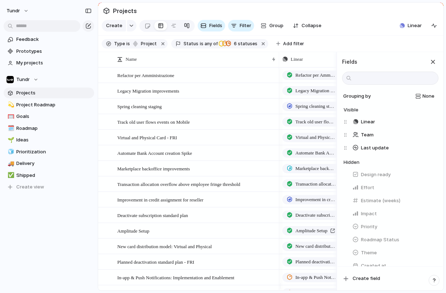
click at [186, 30] on div at bounding box center [187, 26] width 6 height 12
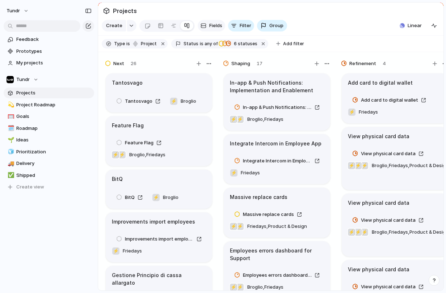
click at [210, 27] on span "Fields" at bounding box center [215, 25] width 13 height 7
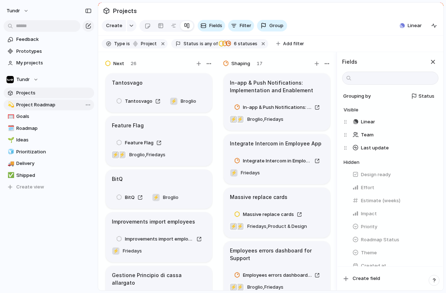
click at [46, 103] on span "Project Roadmap" at bounding box center [53, 104] width 75 height 7
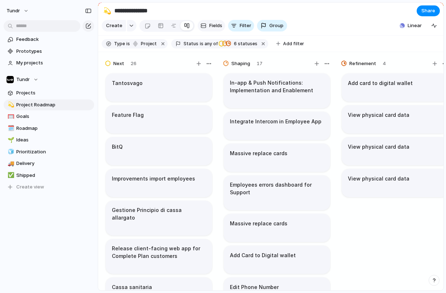
click at [209, 29] on span "Fields" at bounding box center [215, 25] width 13 height 7
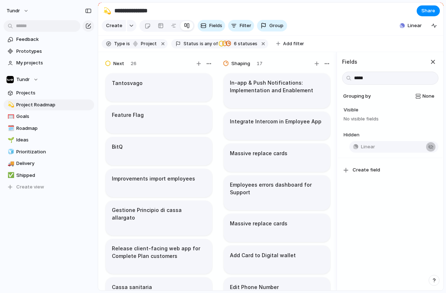
click at [429, 150] on div "button" at bounding box center [431, 147] width 6 height 6
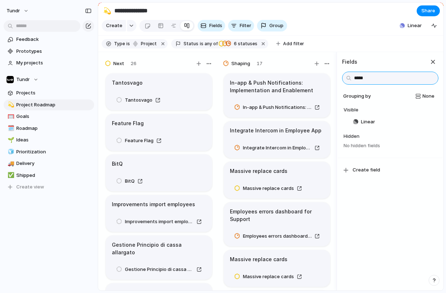
click at [377, 85] on input "*****" at bounding box center [390, 78] width 96 height 13
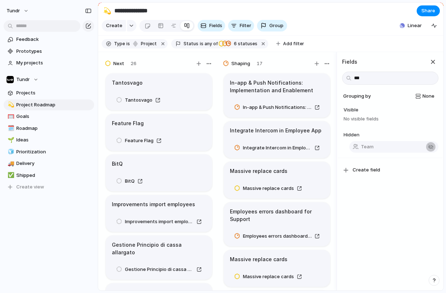
click at [430, 150] on button "button" at bounding box center [430, 146] width 9 height 9
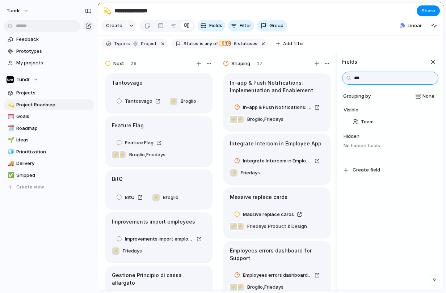
click at [383, 82] on input "***" at bounding box center [390, 78] width 96 height 13
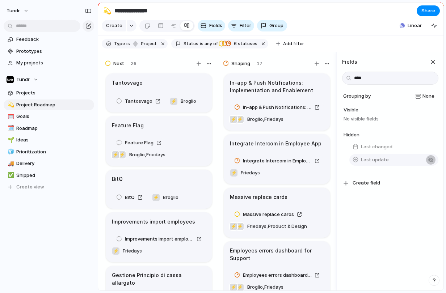
click at [428, 163] on div "button" at bounding box center [431, 160] width 6 height 6
click at [428, 152] on div "button" at bounding box center [431, 149] width 6 height 6
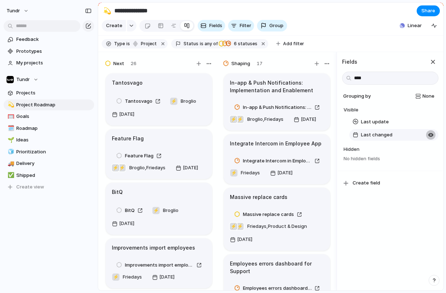
click at [429, 140] on button "button" at bounding box center [430, 134] width 9 height 9
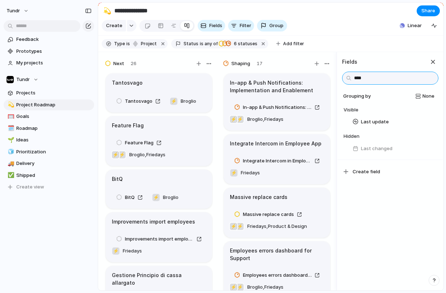
click at [388, 85] on input "****" at bounding box center [390, 78] width 96 height 13
type input "****"
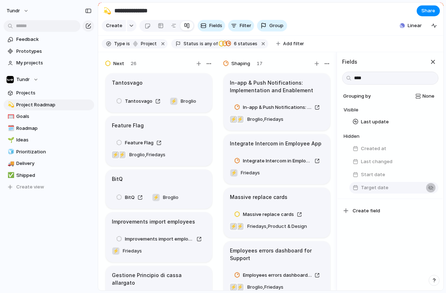
click at [431, 193] on button "Target date" at bounding box center [393, 188] width 89 height 12
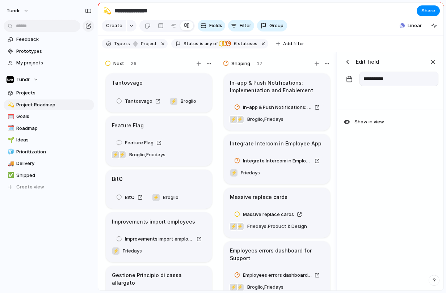
click at [346, 65] on div "button" at bounding box center [347, 61] width 7 height 7
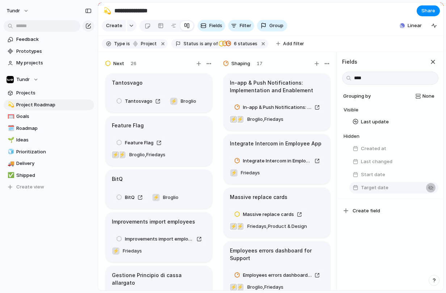
click at [428, 191] on div "button" at bounding box center [431, 188] width 6 height 6
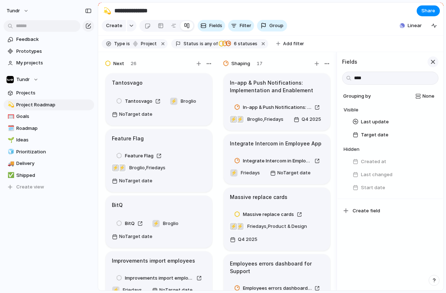
click at [427, 67] on button "button" at bounding box center [432, 61] width 11 height 11
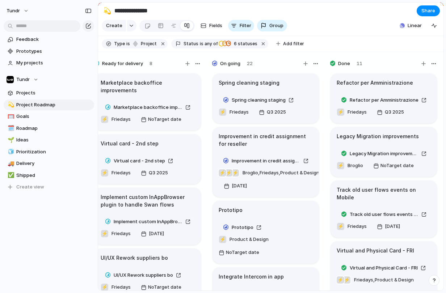
scroll to position [0, 366]
click at [426, 16] on button "Share" at bounding box center [427, 10] width 23 height 11
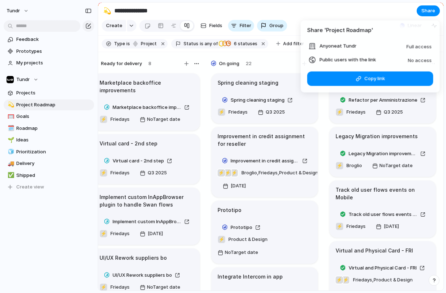
click at [415, 60] on span "No access" at bounding box center [420, 60] width 24 height 6
click at [371, 59] on span "Public users with the link" at bounding box center [347, 59] width 56 height 7
click at [343, 59] on span "Public users with the link" at bounding box center [347, 59] width 56 height 7
click at [330, 60] on span "Public users with the link" at bounding box center [347, 59] width 56 height 7
click at [357, 56] on span "Public users with the link" at bounding box center [347, 59] width 56 height 7
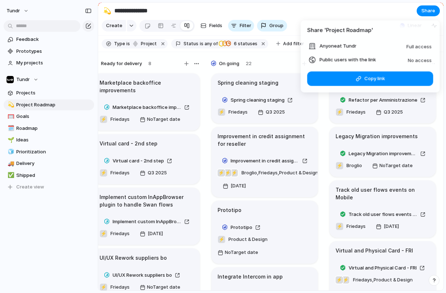
click at [61, 47] on div "Share ' Project Roadmap ' Anyone at Tundr Full access Public users with the lin…" at bounding box center [223, 146] width 446 height 293
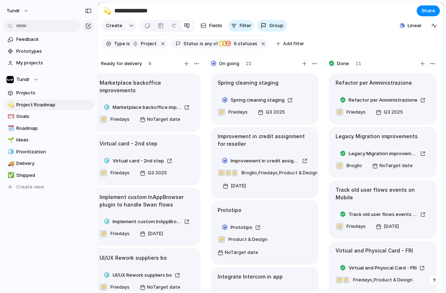
click at [55, 53] on div "Open in new tab Copy link Duplicate view Rename view Delete view" at bounding box center [223, 146] width 446 height 293
click at [55, 42] on span "Feedback" at bounding box center [53, 39] width 75 height 7
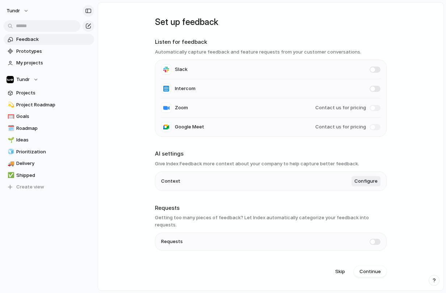
click at [89, 13] on div "button" at bounding box center [88, 10] width 7 height 5
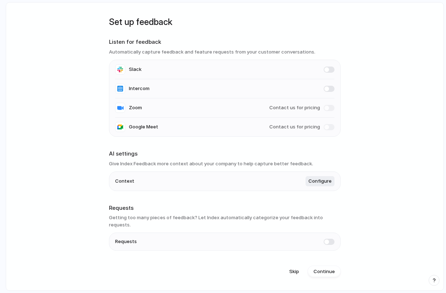
click at [16, 15] on main "Set up feedback Listen for feedback Automatically capture feedback and feature …" at bounding box center [225, 146] width 438 height 289
click at [319, 266] on button "Continue" at bounding box center [323, 272] width 33 height 12
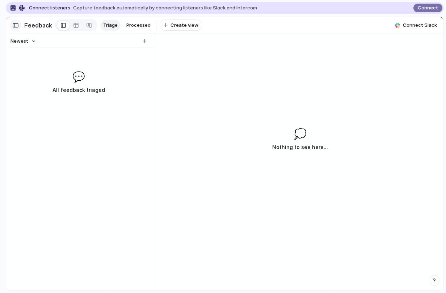
click at [17, 29] on button "button" at bounding box center [16, 26] width 12 height 12
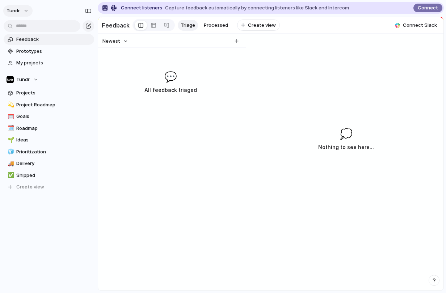
click at [23, 13] on button "Tundr" at bounding box center [17, 11] width 29 height 12
click at [39, 23] on li "Settings" at bounding box center [35, 27] width 60 height 12
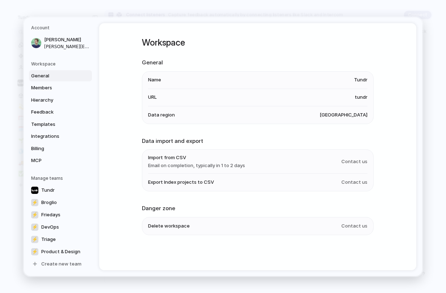
click at [211, 118] on li "Data region [GEOGRAPHIC_DATA]" at bounding box center [257, 114] width 219 height 17
drag, startPoint x: 344, startPoint y: 115, endPoint x: 351, endPoint y: 111, distance: 8.3
click at [344, 115] on span "[GEOGRAPHIC_DATA]" at bounding box center [343, 114] width 48 height 7
click at [351, 111] on li "Data region [GEOGRAPHIC_DATA]" at bounding box center [257, 114] width 219 height 17
click at [343, 113] on span "[GEOGRAPHIC_DATA]" at bounding box center [343, 114] width 48 height 7
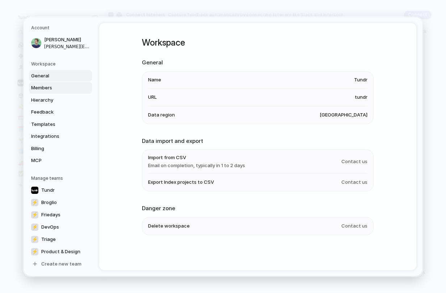
click at [53, 90] on span "Members" at bounding box center [54, 87] width 46 height 7
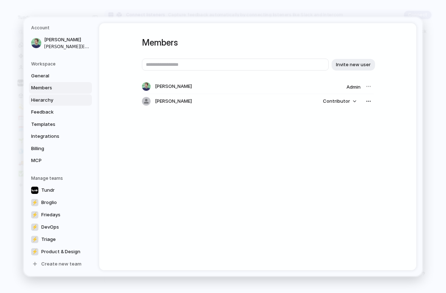
click at [65, 101] on span "Hierarchy" at bounding box center [54, 99] width 46 height 7
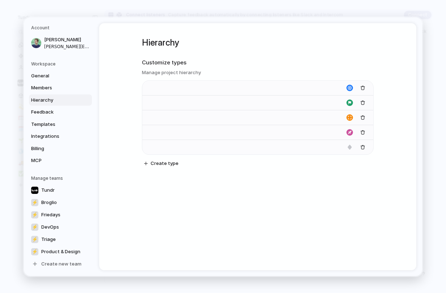
type input "****"
type input "*******"
type input "**********"
type input "******"
type input "*******"
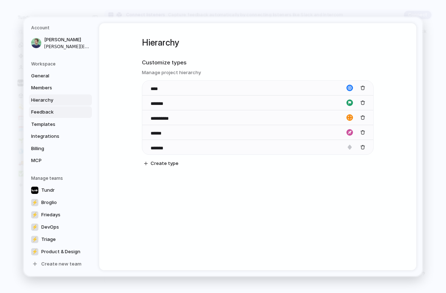
click at [69, 110] on span "Feedback" at bounding box center [54, 112] width 46 height 7
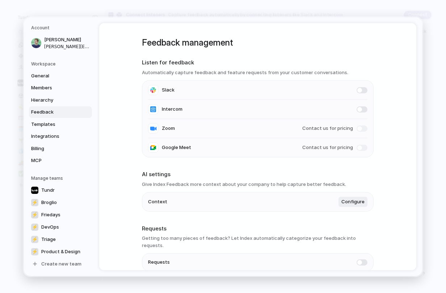
click at [360, 259] on span at bounding box center [361, 262] width 11 height 6
click at [272, 241] on h3 "Getting too many pieces of feedback? Let Index automatically categorize your fe…" at bounding box center [257, 242] width 231 height 14
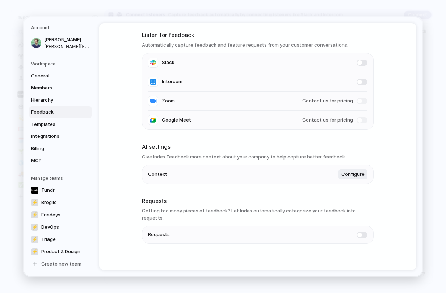
scroll to position [28, 0]
click at [45, 120] on link "Templates" at bounding box center [60, 124] width 63 height 12
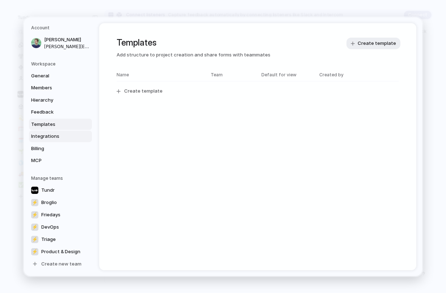
click at [51, 135] on span "Integrations" at bounding box center [54, 136] width 46 height 7
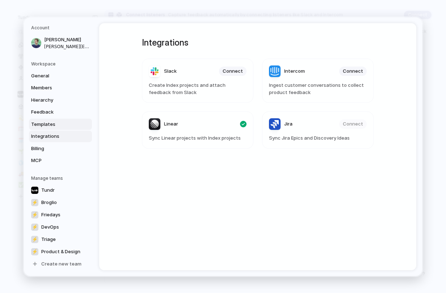
click at [51, 121] on span "Templates" at bounding box center [54, 123] width 46 height 7
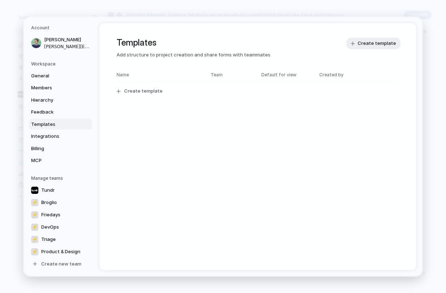
click at [51, 129] on link "Templates" at bounding box center [60, 124] width 63 height 12
click at [51, 131] on link "Integrations" at bounding box center [60, 137] width 63 height 12
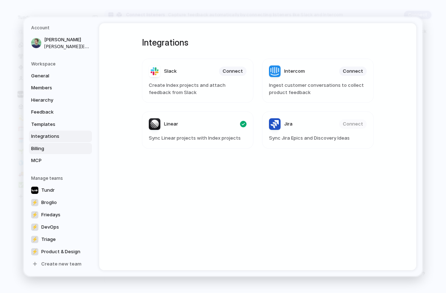
click at [52, 143] on link "Billing" at bounding box center [60, 149] width 63 height 12
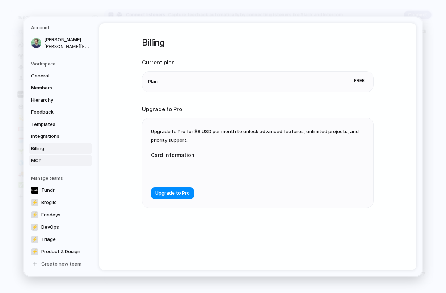
click at [50, 156] on link "MCP" at bounding box center [60, 161] width 63 height 12
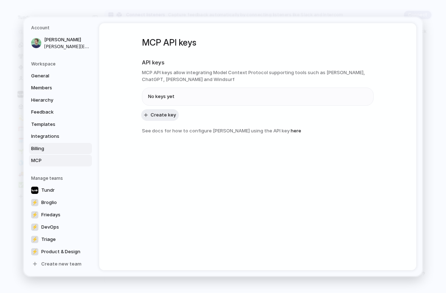
click at [46, 145] on span "Billing" at bounding box center [54, 148] width 46 height 7
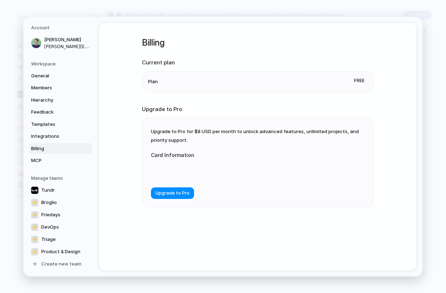
click at [194, 123] on div "Upgrade to Pro for $8 USD per month to unlock advanced features, unlimited proj…" at bounding box center [257, 163] width 231 height 90
click at [207, 114] on section "Upgrade to Pro Upgrade to Pro for $8 USD per month to unlock advanced features,…" at bounding box center [257, 156] width 231 height 103
click at [59, 66] on h5 "Workspace" at bounding box center [61, 63] width 61 height 7
click at [60, 64] on h5 "Workspace" at bounding box center [61, 63] width 61 height 7
click at [50, 73] on span "General" at bounding box center [54, 75] width 46 height 7
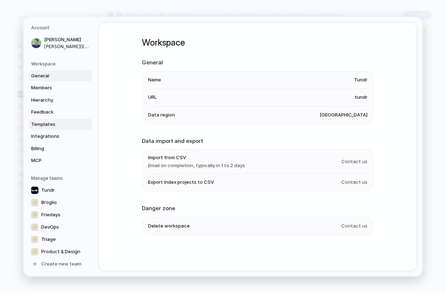
click at [46, 121] on span "Templates" at bounding box center [54, 123] width 46 height 7
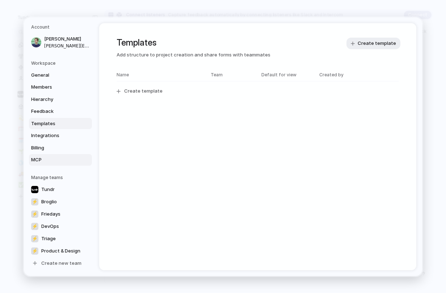
scroll to position [1, 0]
click at [56, 193] on link "Tundr" at bounding box center [60, 189] width 63 height 12
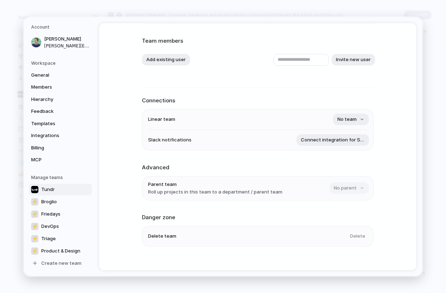
scroll to position [37, 0]
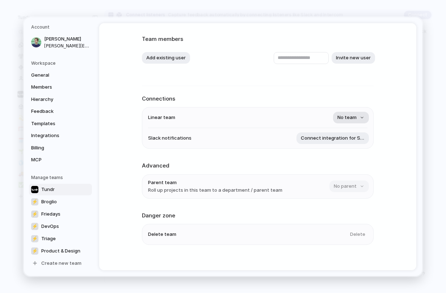
click at [349, 120] on span "No team" at bounding box center [346, 117] width 19 height 7
click at [349, 120] on div "Loading..." at bounding box center [223, 146] width 446 height 293
click at [60, 211] on span "Friedays" at bounding box center [50, 213] width 19 height 7
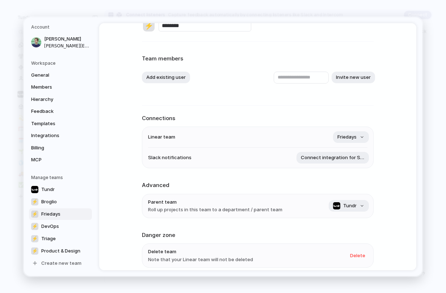
scroll to position [19, 0]
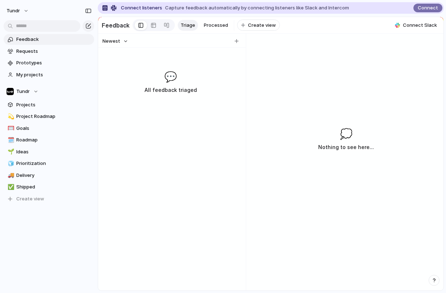
click at [46, 44] on link "Feedback" at bounding box center [49, 39] width 90 height 11
click at [43, 56] on link "Requests" at bounding box center [49, 51] width 90 height 11
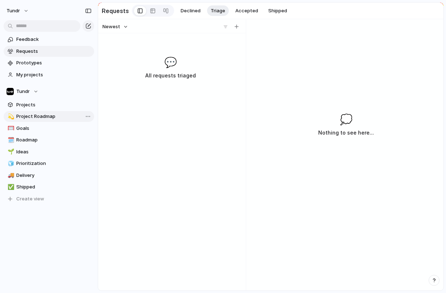
click at [35, 115] on span "Project Roadmap" at bounding box center [53, 116] width 75 height 7
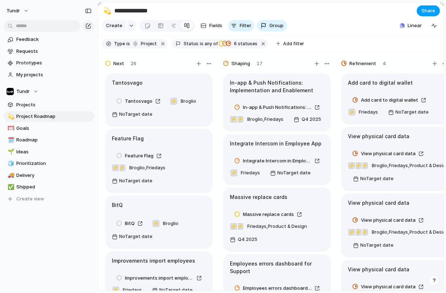
click at [425, 10] on span "Share" at bounding box center [428, 10] width 14 height 7
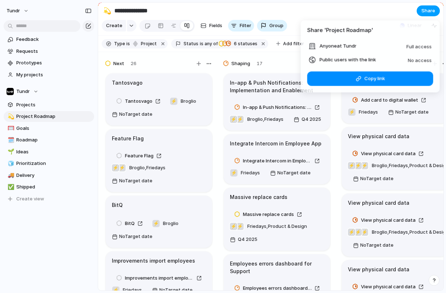
click at [425, 10] on div "Share ' Project Roadmap ' Anyone at Tundr Full access Public users with the lin…" at bounding box center [223, 146] width 446 height 293
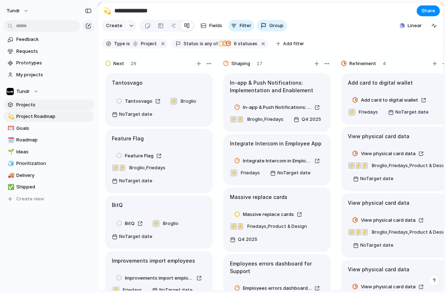
click at [59, 102] on span "Projects" at bounding box center [53, 104] width 75 height 7
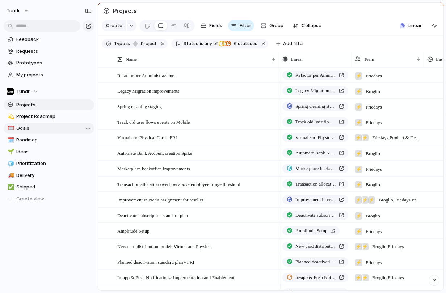
click at [54, 127] on span "Goals" at bounding box center [53, 128] width 75 height 7
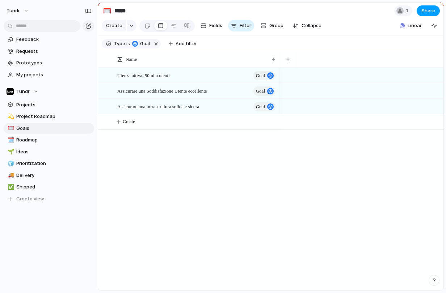
click at [425, 16] on button "Share" at bounding box center [427, 10] width 23 height 11
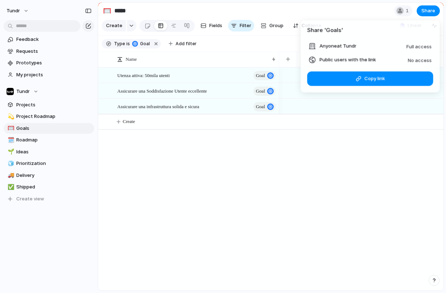
click at [37, 138] on div "Share ' Goals ' Anyone at Tundr Full access Public users with the link No acces…" at bounding box center [223, 146] width 446 height 293
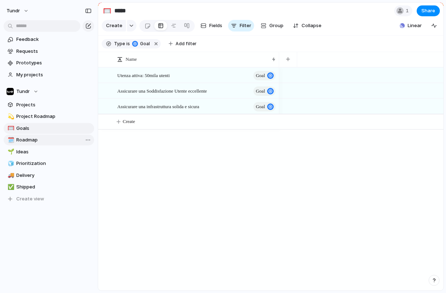
click at [36, 140] on span "Roadmap" at bounding box center [53, 139] width 75 height 7
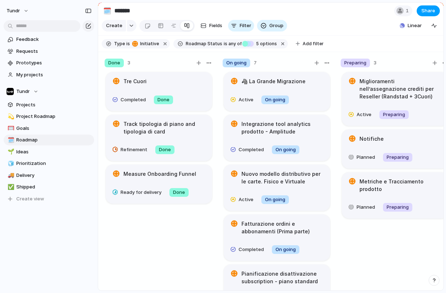
click at [425, 8] on button "Share" at bounding box center [427, 10] width 23 height 11
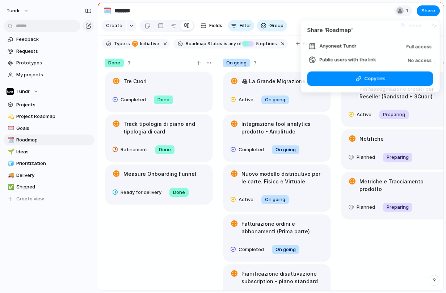
click at [371, 9] on div "Share ' Roadmap ' Anyone at Tundr Full access Public users with the link No acc…" at bounding box center [223, 146] width 446 height 293
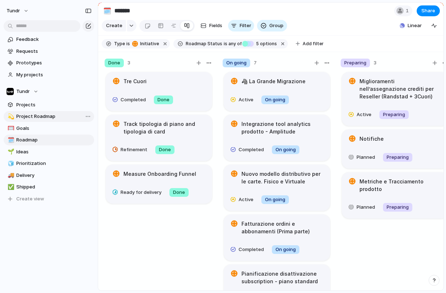
click at [59, 117] on span "Project Roadmap" at bounding box center [53, 116] width 75 height 7
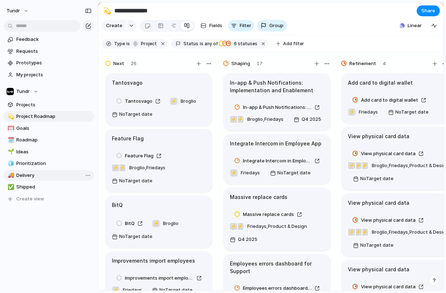
click at [37, 172] on span "Delivery" at bounding box center [53, 175] width 75 height 7
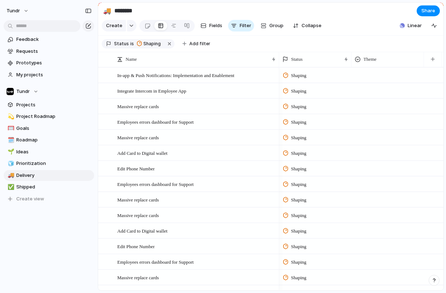
click at [44, 122] on div "💫 Project Roadmap 🥅 Goals 🗓️ Roadmap 🌱 Ideas 🧊 Prioritization 🚚 Delivery ✅ Ship…" at bounding box center [49, 157] width 90 height 93
click at [46, 118] on span "Project Roadmap" at bounding box center [53, 116] width 75 height 7
type input "**********"
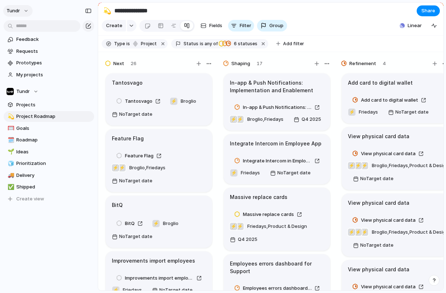
click at [25, 12] on button "Tundr" at bounding box center [17, 11] width 29 height 12
click at [29, 25] on span "Settings" at bounding box center [27, 27] width 20 height 7
click at [23, 14] on button "Tundr" at bounding box center [17, 11] width 29 height 12
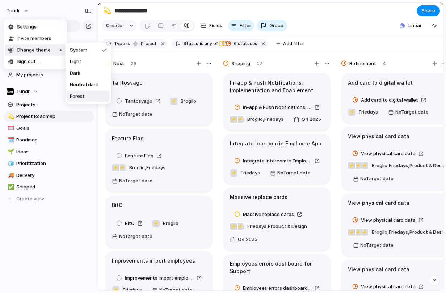
click at [84, 93] on span "Forest" at bounding box center [77, 96] width 15 height 7
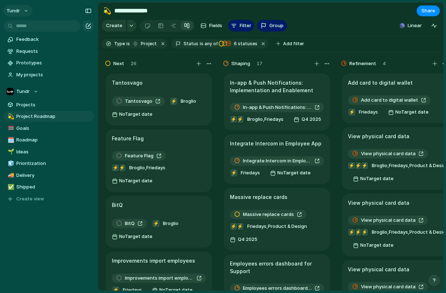
click at [25, 12] on button "Tundr" at bounding box center [17, 11] width 29 height 12
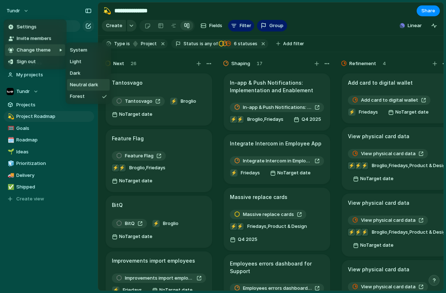
click at [94, 82] on span "Neutral dark" at bounding box center [84, 84] width 28 height 7
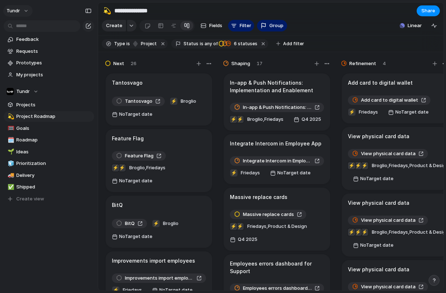
click at [23, 10] on button "Tundr" at bounding box center [17, 11] width 29 height 12
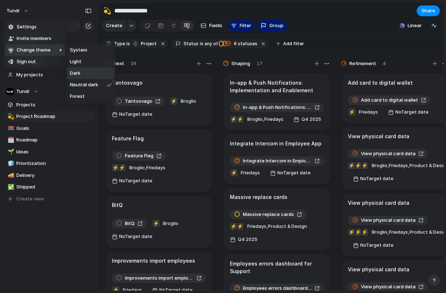
click at [80, 69] on li "Dark" at bounding box center [90, 74] width 47 height 12
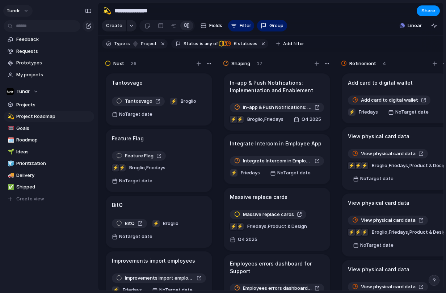
click at [26, 13] on button "Tundr" at bounding box center [17, 11] width 29 height 12
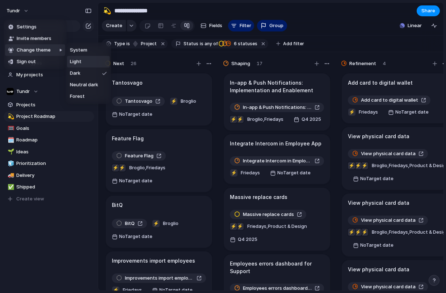
click at [77, 62] on span "Light" at bounding box center [76, 61] width 12 height 7
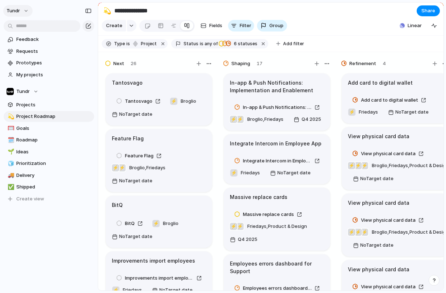
click at [18, 15] on button "Tundr" at bounding box center [17, 11] width 29 height 12
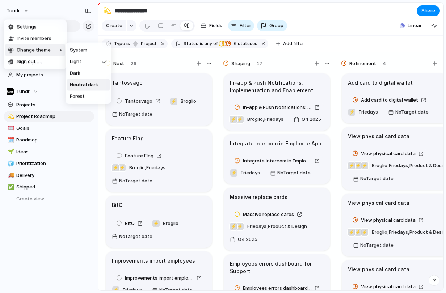
click at [85, 85] on span "Neutral dark" at bounding box center [84, 84] width 28 height 7
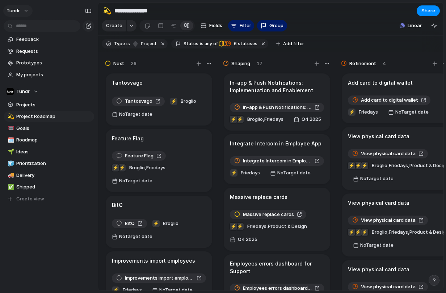
click at [18, 9] on span "Tundr" at bounding box center [13, 10] width 13 height 7
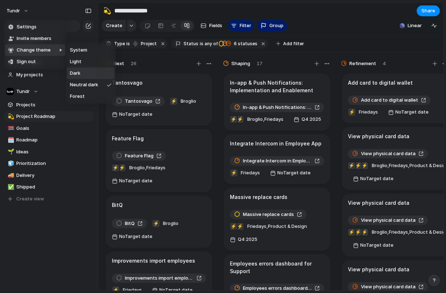
click at [87, 71] on li "Dark" at bounding box center [90, 74] width 47 height 12
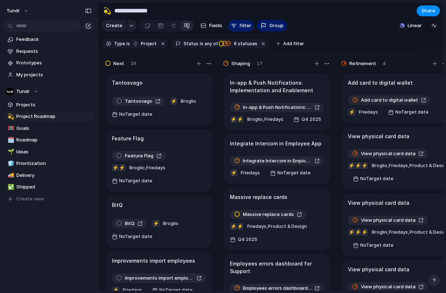
click at [24, 16] on div "Tundr" at bounding box center [20, 11] width 26 height 12
click at [25, 13] on button "Tundr" at bounding box center [17, 11] width 29 height 12
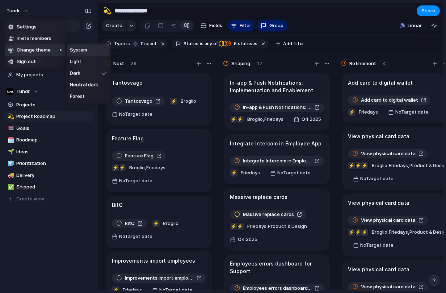
click at [82, 49] on span "System" at bounding box center [78, 50] width 17 height 7
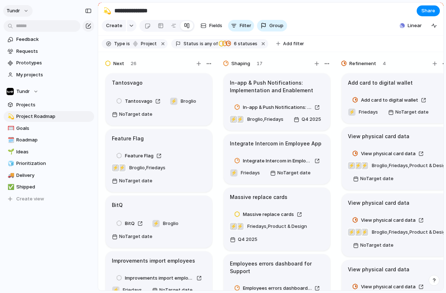
click at [21, 11] on button "Tundr" at bounding box center [17, 11] width 29 height 12
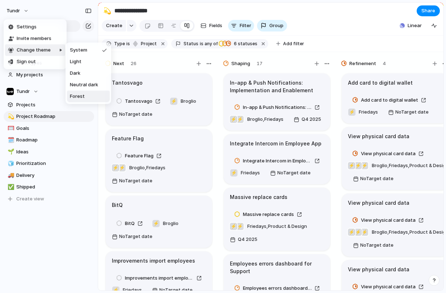
click at [85, 95] on li "Forest" at bounding box center [88, 97] width 43 height 12
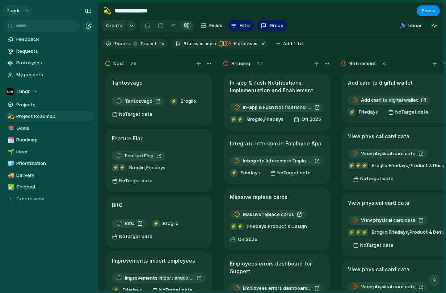
click at [19, 14] on button "Tundr" at bounding box center [17, 11] width 29 height 12
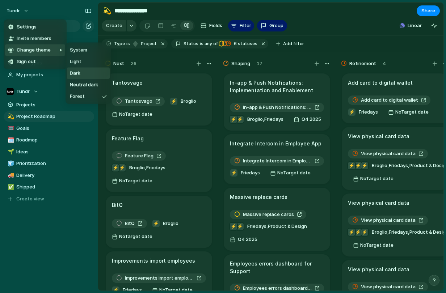
click at [85, 75] on li "Dark" at bounding box center [88, 74] width 43 height 12
